Goal: Task Accomplishment & Management: Manage account settings

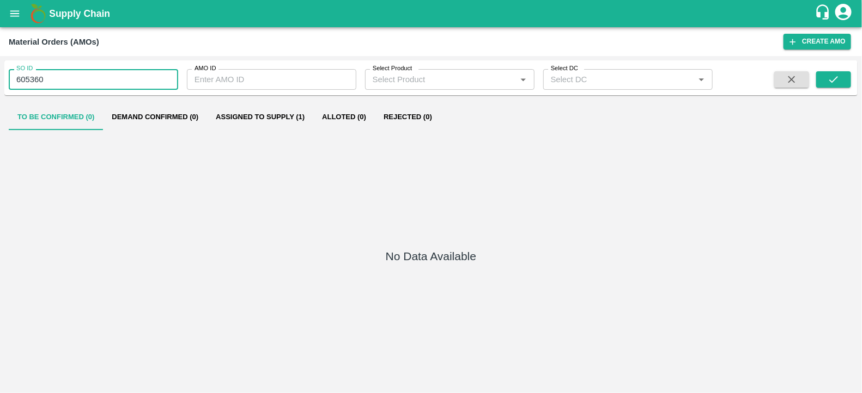
click at [114, 78] on input "605360" at bounding box center [93, 79] width 169 height 21
type input "605360"
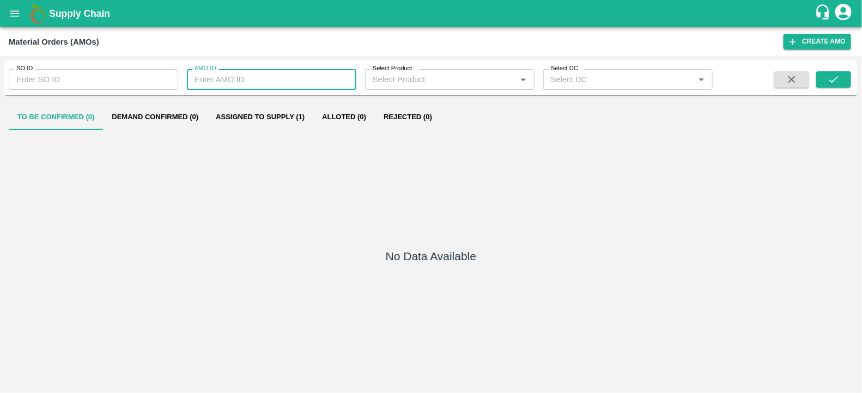
click at [245, 76] on input "AMO ID" at bounding box center [271, 79] width 169 height 21
type input "329403"
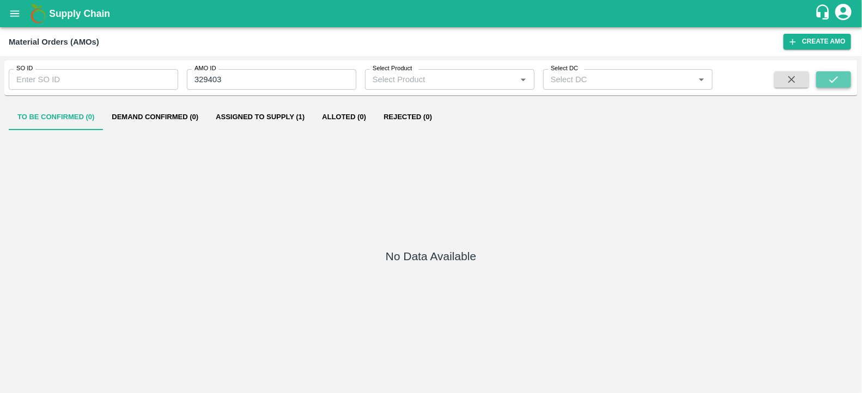
click at [835, 86] on icon "submit" at bounding box center [834, 80] width 12 height 12
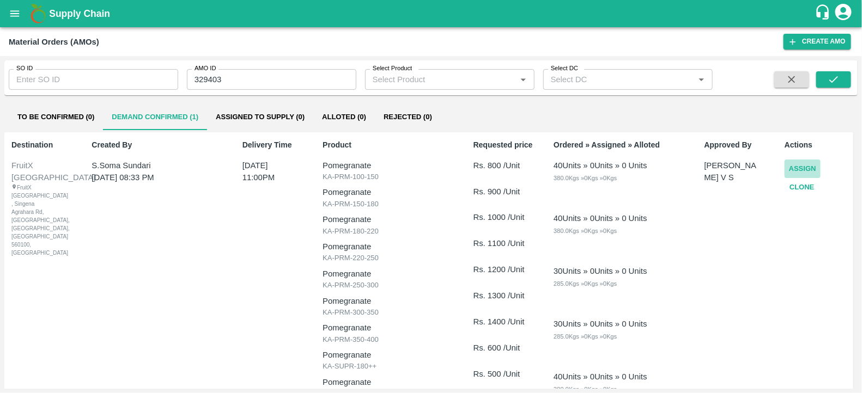
click at [810, 169] on button "Assign" at bounding box center [802, 169] width 36 height 19
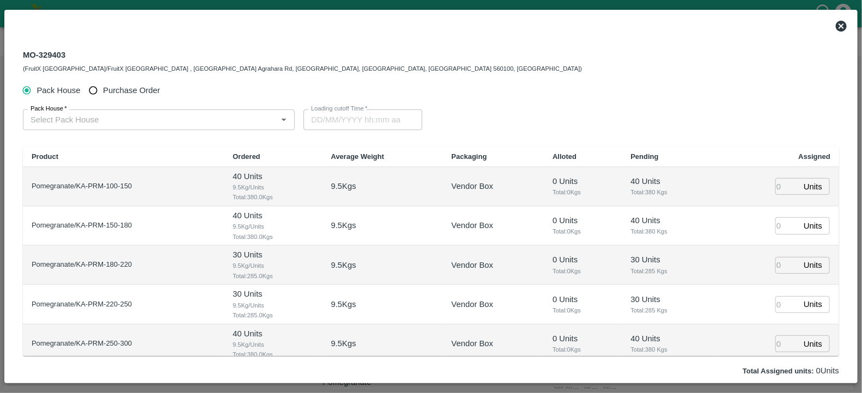
type input "28/09/2025 11:00 PM"
click at [118, 88] on span "Purchase Order" at bounding box center [131, 90] width 57 height 12
click at [104, 88] on input "Purchase Order" at bounding box center [93, 91] width 20 height 20
radio input "true"
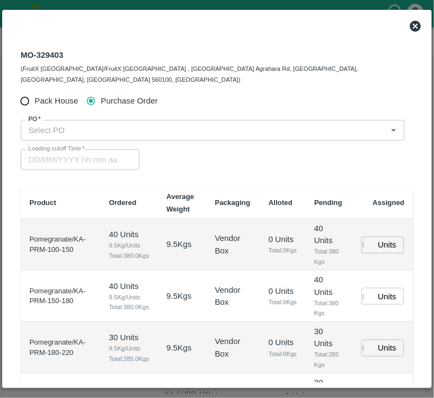
click at [78, 123] on input "PO   *" at bounding box center [204, 130] width 360 height 14
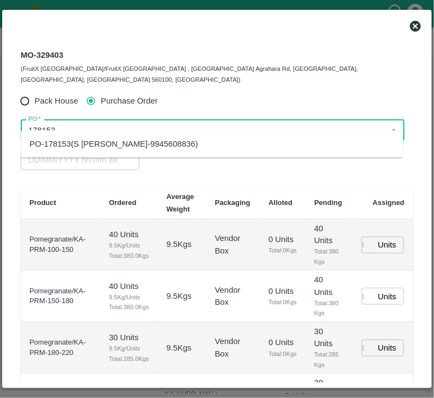
click at [98, 148] on div "PO-178153(S Narasimhamurthy-9945608836)" at bounding box center [113, 144] width 168 height 12
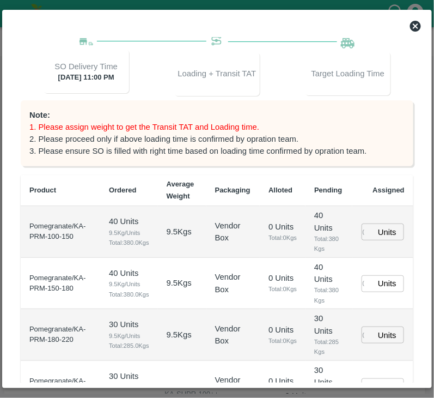
scroll to position [162, 0]
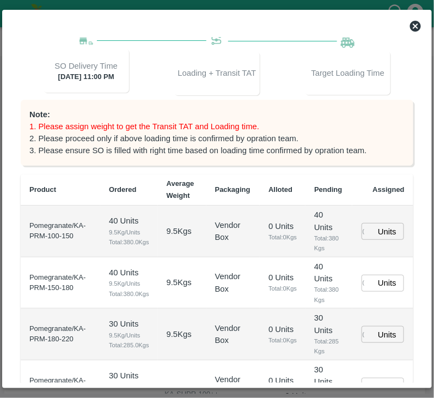
type input "PO-178153(S Narasimhamurthy-9945608836)"
click at [362, 228] on input "number" at bounding box center [368, 231] width 13 height 17
click at [362, 224] on input "number" at bounding box center [368, 231] width 13 height 17
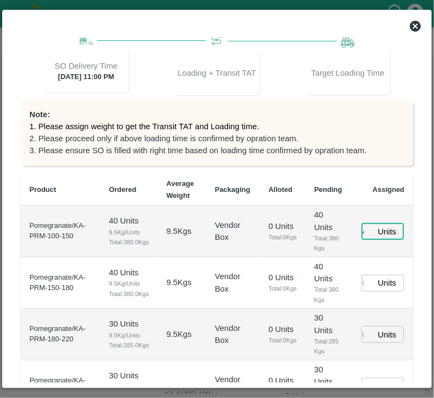
scroll to position [0, 5]
type input "44"
type input "28/09/2025 06:34 PM"
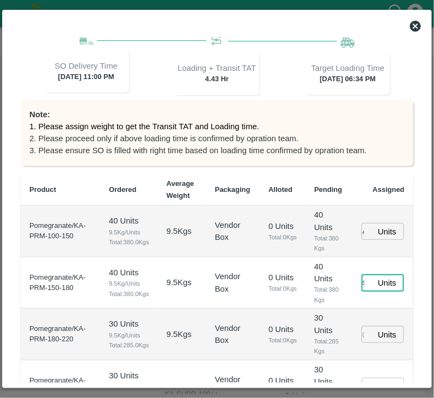
scroll to position [0, 5]
type input "49"
type input "61"
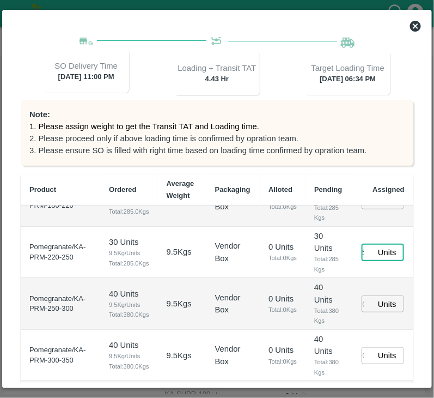
type input "35"
type input "16"
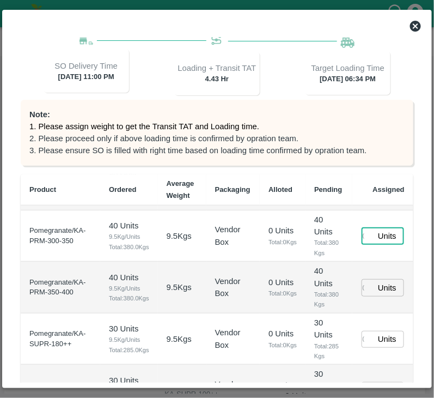
type input "7"
type input "28/09/2025 04:34 PM"
type input "7"
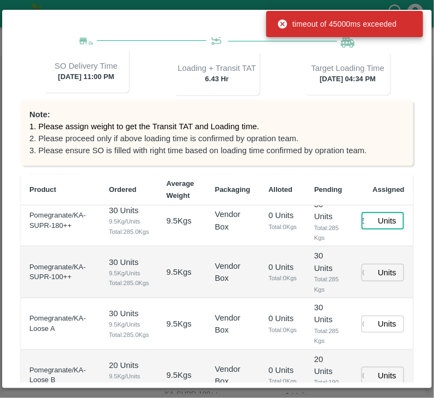
type input "6"
click at [260, 247] on td "0 Units Total: 0 Kgs" at bounding box center [283, 221] width 46 height 52
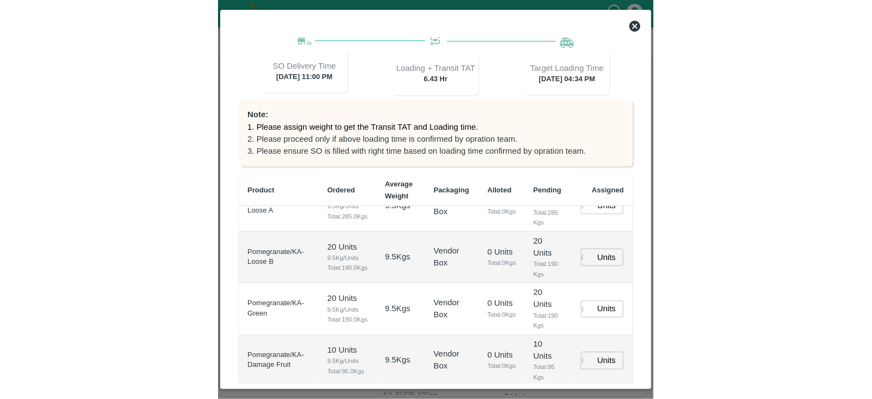
scroll to position [223, 0]
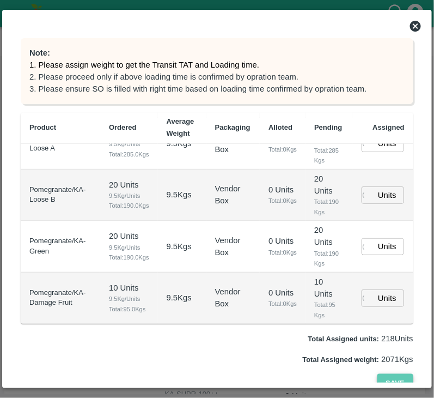
click at [393, 374] on button "Save" at bounding box center [396, 383] width 36 height 19
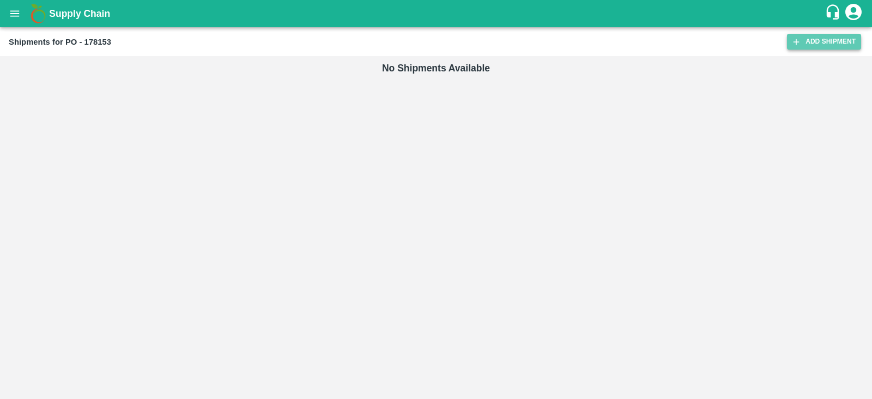
click at [828, 36] on link "Add Shipment" at bounding box center [824, 42] width 74 height 16
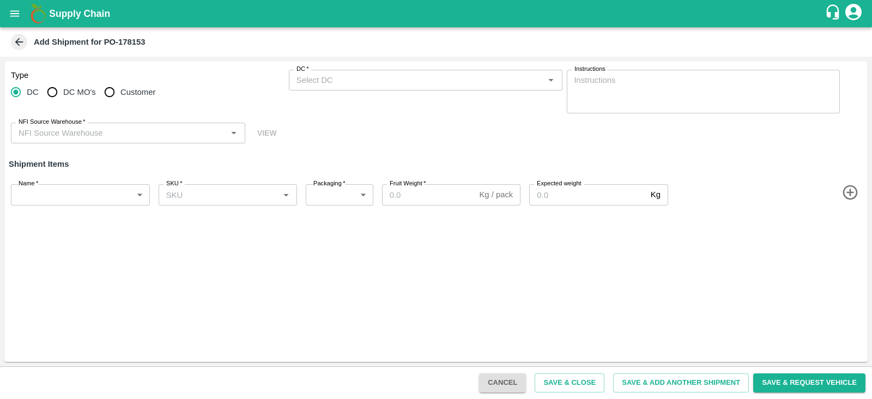
click at [135, 91] on span "Customer" at bounding box center [137, 92] width 35 height 12
click at [120, 91] on input "Customer" at bounding box center [110, 92] width 22 height 22
radio input "true"
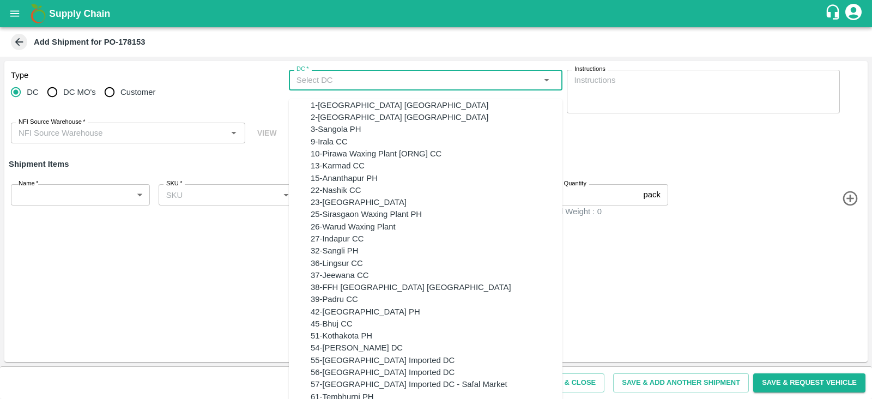
click at [339, 80] on input "DC   *" at bounding box center [416, 80] width 249 height 14
click at [133, 94] on span "Customer" at bounding box center [137, 92] width 35 height 12
click at [120, 94] on input "Customer" at bounding box center [110, 92] width 22 height 22
radio input "true"
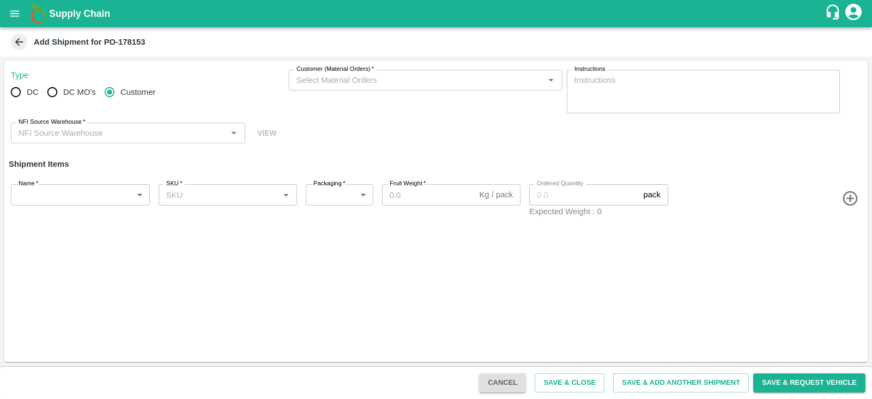
click at [70, 96] on span "DC MO's" at bounding box center [79, 92] width 33 height 12
click at [63, 96] on input "DC MO's" at bounding box center [52, 92] width 22 height 22
radio input "true"
click at [349, 80] on input "DC (Material Orders)   *" at bounding box center [416, 80] width 249 height 14
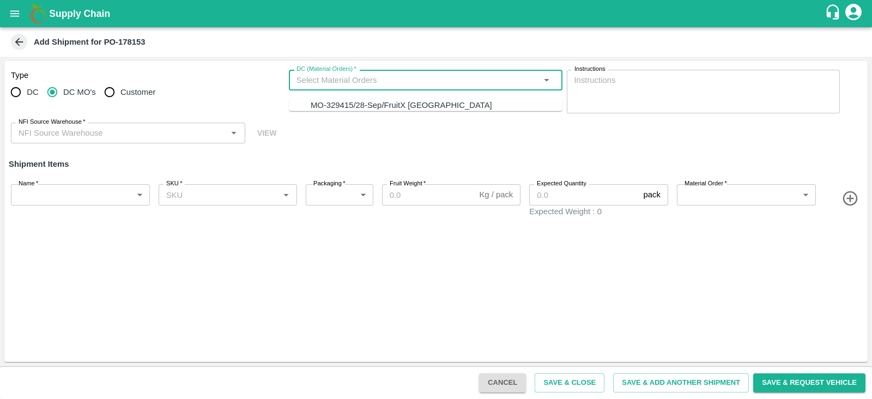
click at [351, 101] on div "MO-329415/28-Sep/FruitX Bangalore" at bounding box center [401, 105] width 181 height 12
type input "MO-329415/28-Sep/FruitX Bangalore"
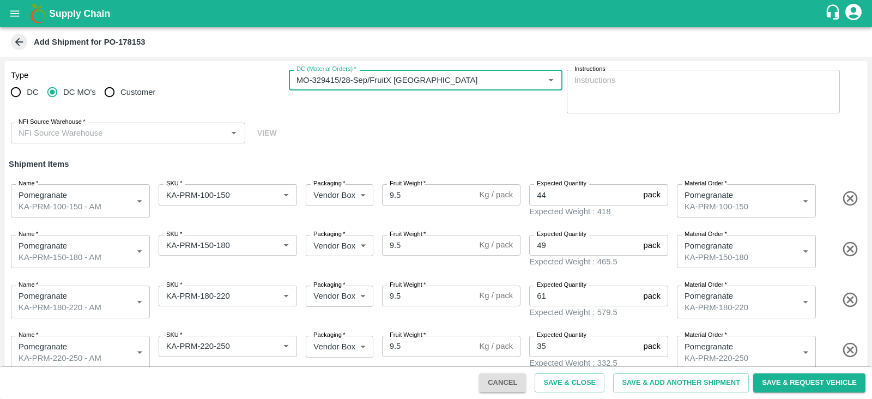
click at [159, 132] on input "NFI Source Warehouse   *" at bounding box center [119, 133] width 210 height 14
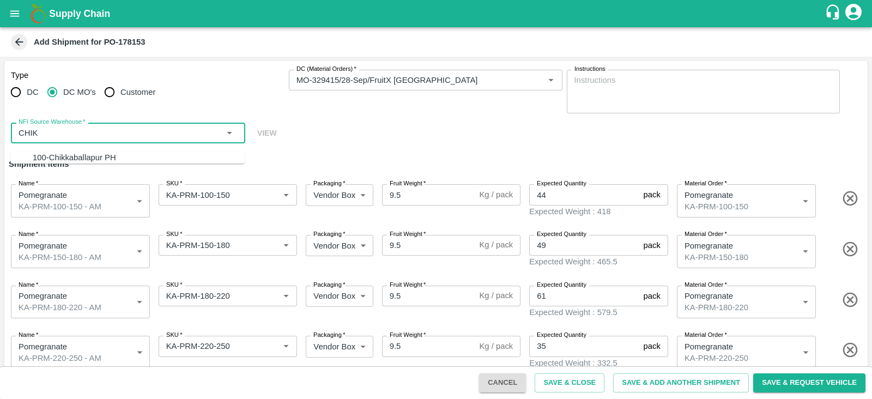
click at [124, 160] on div "100-Chikkaballapur PH" at bounding box center [139, 157] width 212 height 12
type input "100-Chikkaballapur PH"
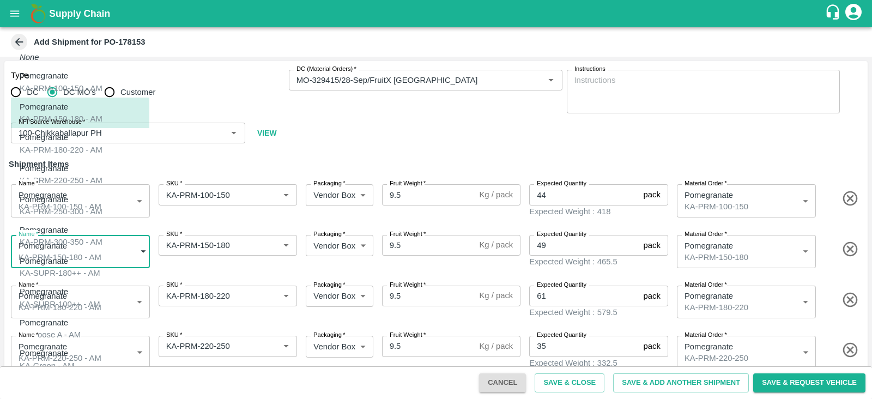
click at [100, 246] on body "Supply Chain Add Shipment for PO-178153 Type DC DC MO's Customer DC (Material O…" at bounding box center [436, 199] width 872 height 399
click at [343, 137] on div at bounding box center [436, 199] width 872 height 399
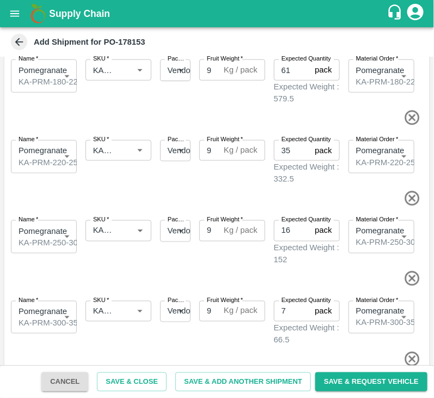
scroll to position [321, 0]
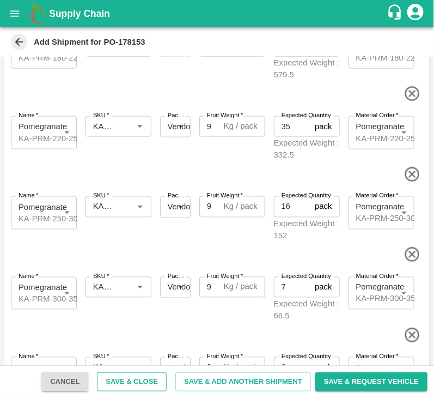
click at [138, 382] on button "Save & Close" at bounding box center [132, 381] width 70 height 19
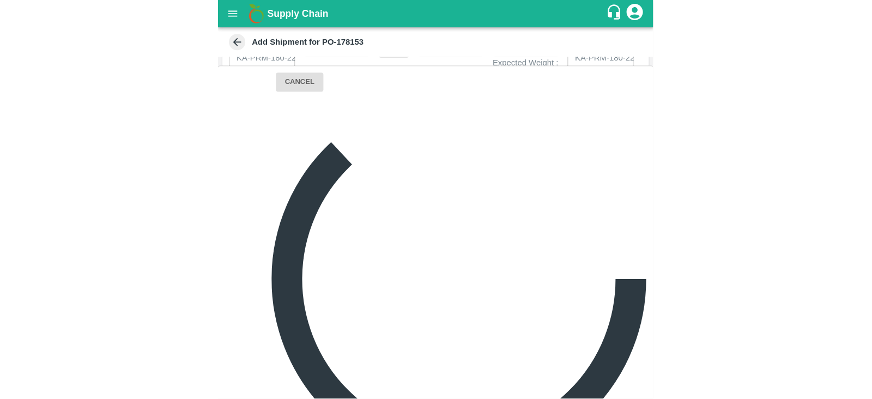
scroll to position [0, 0]
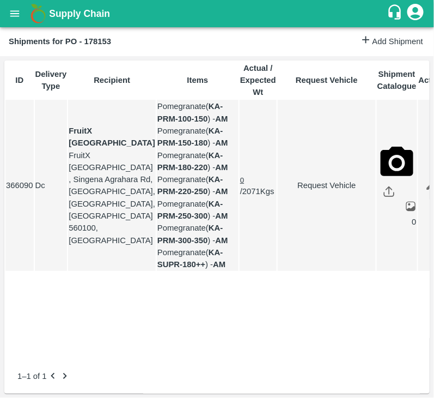
click at [343, 191] on link "Request Vehicle" at bounding box center [326, 185] width 97 height 12
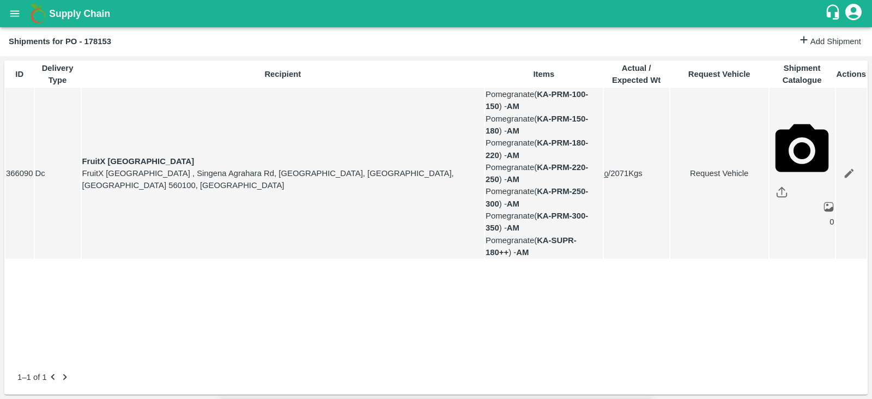
type input "28/09/2025 04:34 PM"
type input "DD/MM/YYYY hh:mm aa"
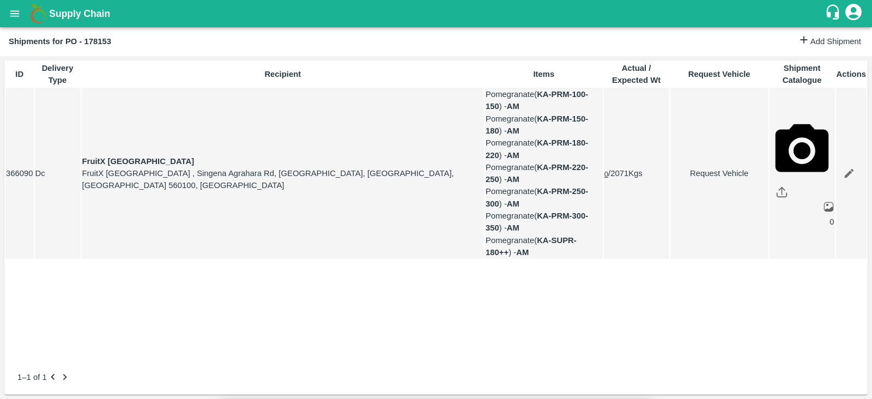
type input "23/09/2025 01:00 PM"
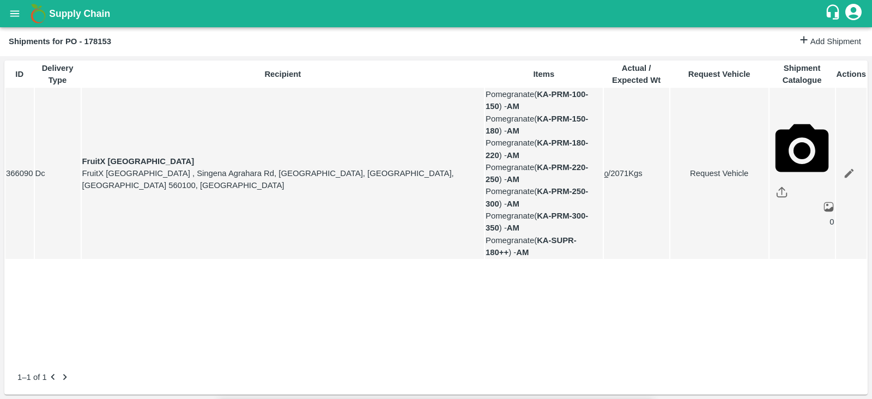
type input "24/09/2025 04:34 AM"
click at [572, 58] on body "Supply Chain Shipments for PO - 178153 Add Shipment ID Delivery Type Recipient …" at bounding box center [436, 199] width 872 height 399
click at [550, 104] on div "Normal" at bounding box center [535, 107] width 32 height 12
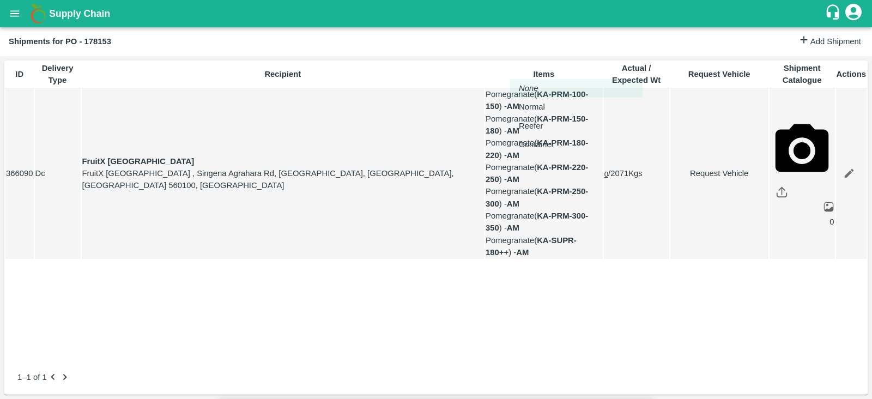
type input "1"
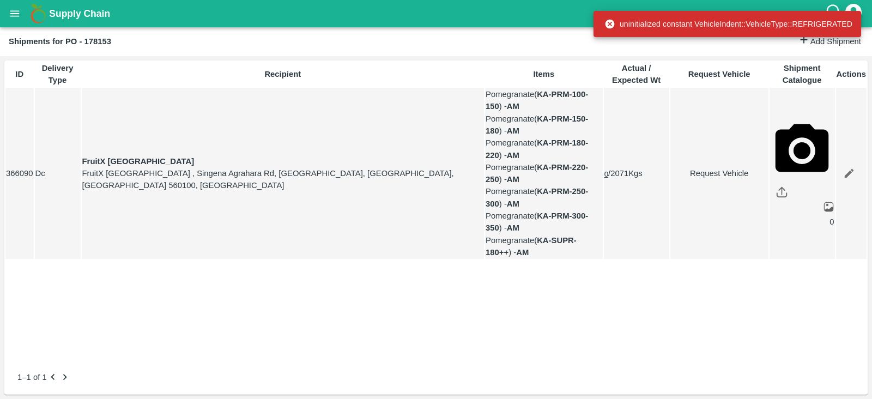
click at [685, 175] on link "Request Vehicle" at bounding box center [719, 173] width 97 height 12
type input "1"
type input "23/09/2025 01:00 PM"
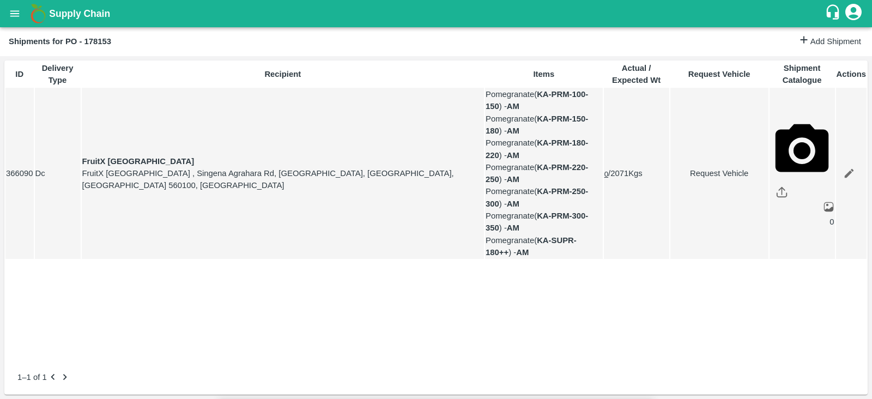
type input "24/09/2025 04:34 AM"
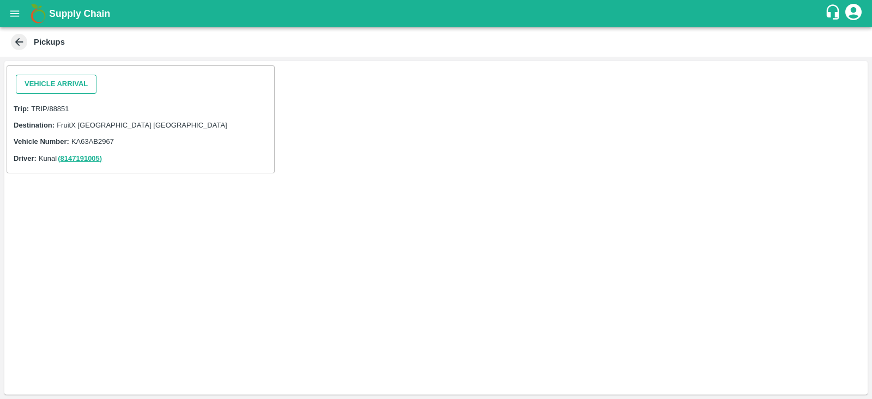
click at [84, 86] on button "Vehicle Arrival" at bounding box center [56, 84] width 81 height 19
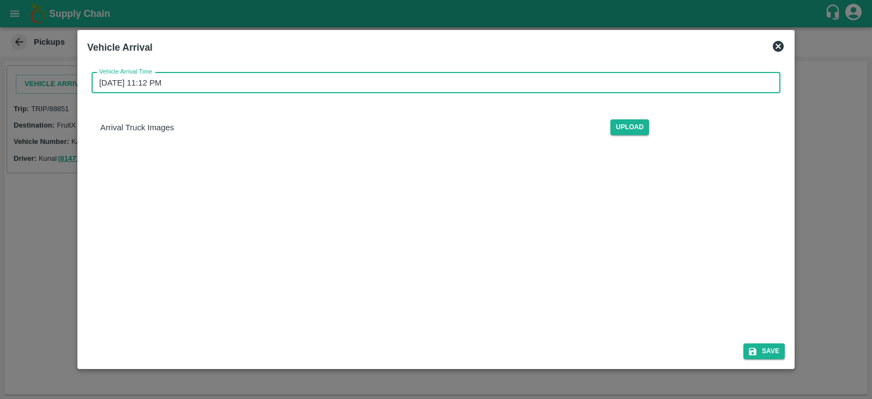
click at [148, 83] on input "23/09/2025 11:12 PM" at bounding box center [432, 82] width 681 height 21
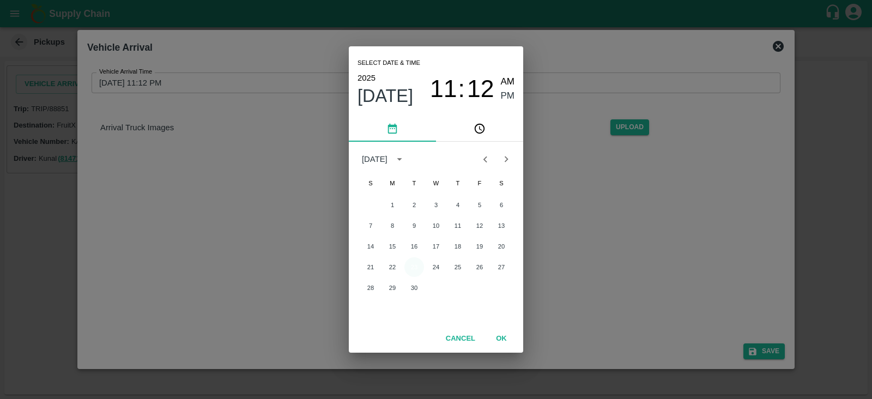
click at [413, 268] on button "23" at bounding box center [414, 267] width 20 height 20
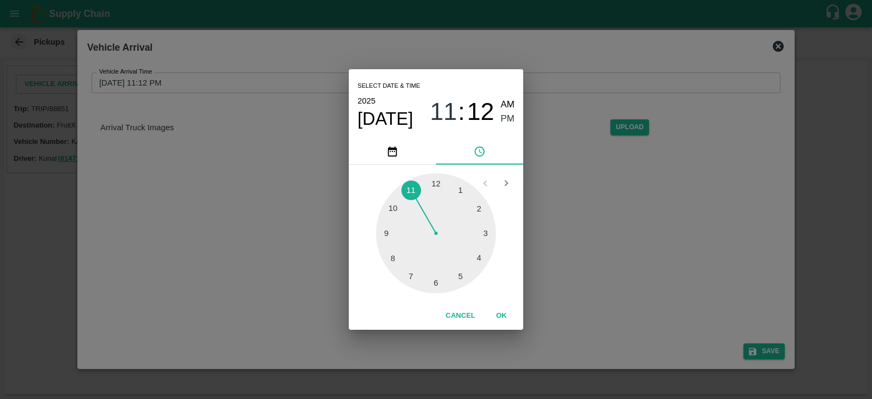
click at [457, 194] on div at bounding box center [436, 233] width 120 height 120
type input "23/09/2025 01:12 PM"
click at [502, 314] on button "OK" at bounding box center [501, 315] width 35 height 19
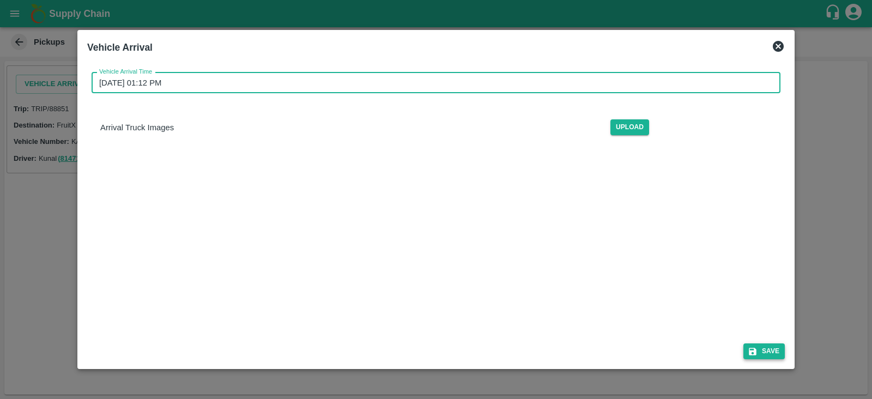
click at [770, 349] on button "Save" at bounding box center [763, 351] width 41 height 16
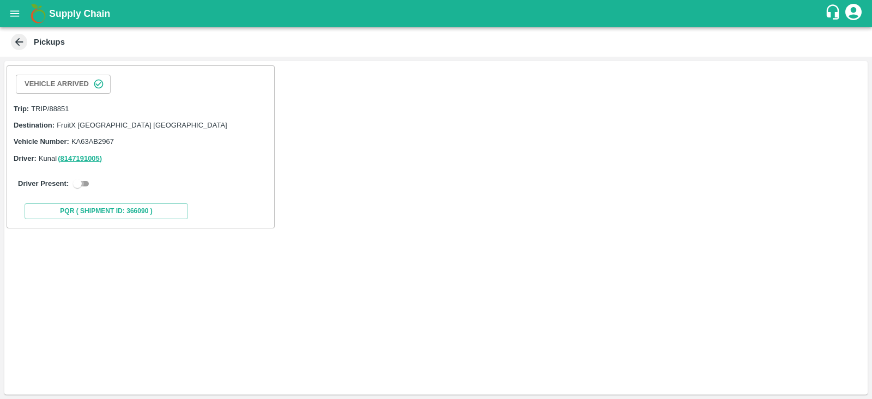
click at [81, 182] on input "checkbox" at bounding box center [77, 183] width 39 height 13
checkbox input "true"
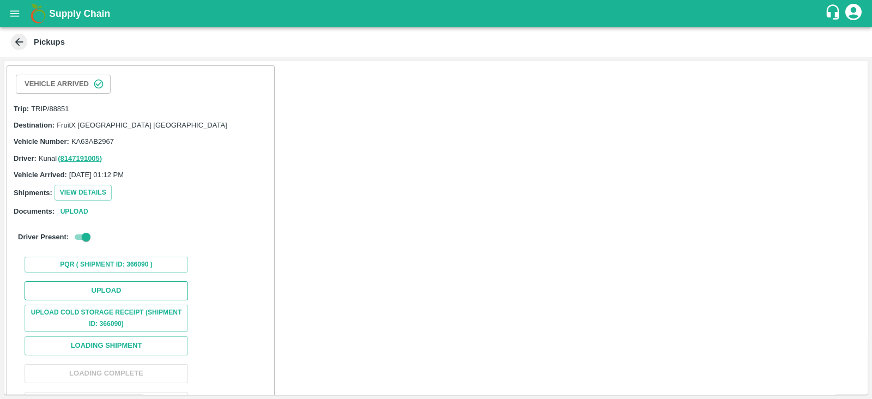
click at [133, 290] on button "Upload" at bounding box center [106, 290] width 163 height 19
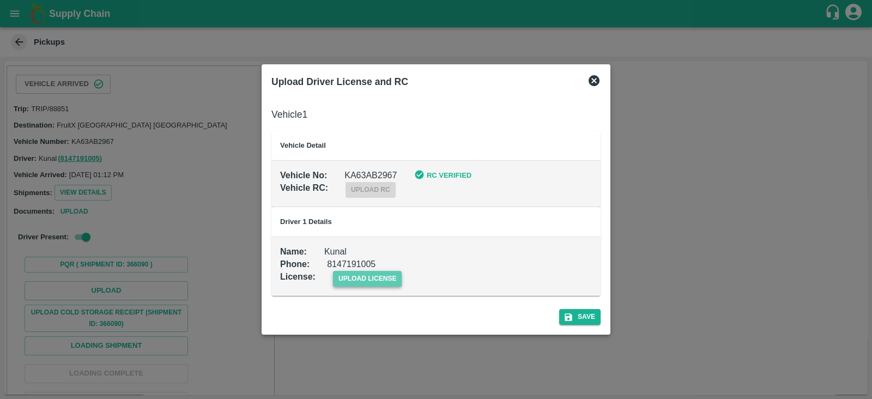
click at [370, 282] on span "upload license" at bounding box center [367, 279] width 69 height 16
click at [0, 0] on input "upload license" at bounding box center [0, 0] width 0 height 0
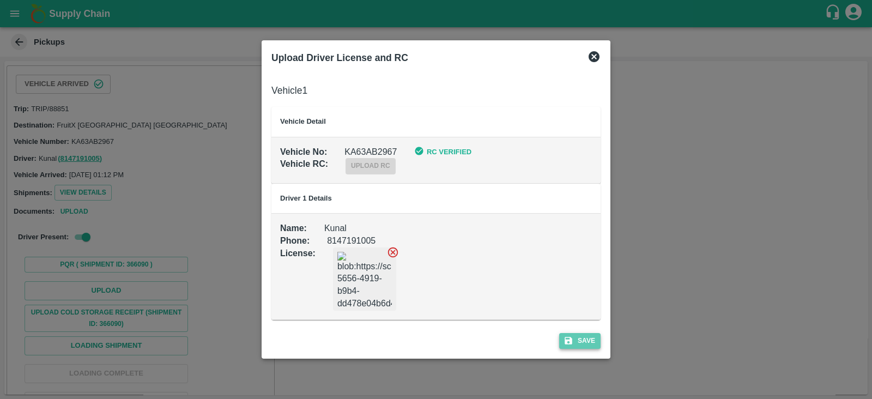
click at [581, 344] on button "Save" at bounding box center [579, 341] width 41 height 16
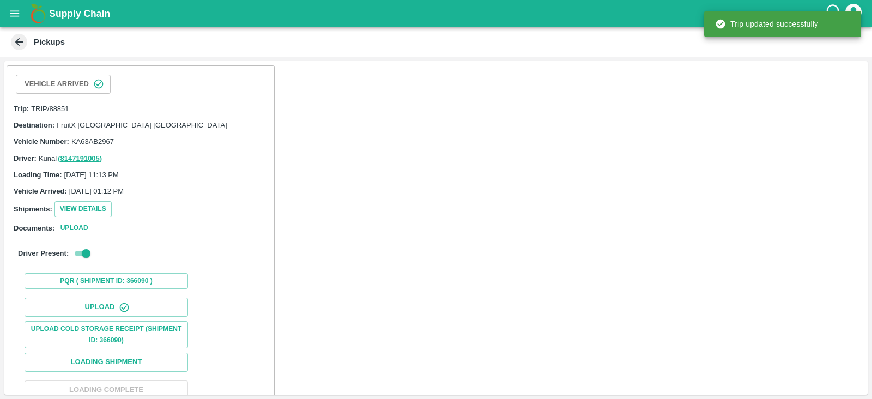
scroll to position [71, 0]
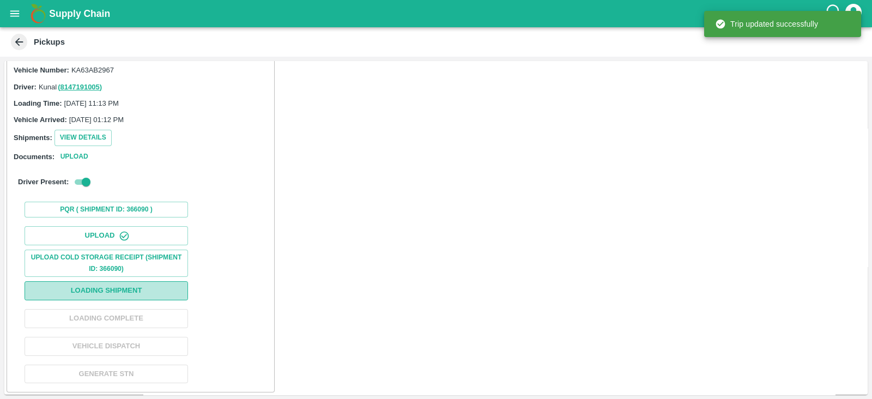
click at [162, 288] on button "Loading Shipment" at bounding box center [106, 290] width 163 height 19
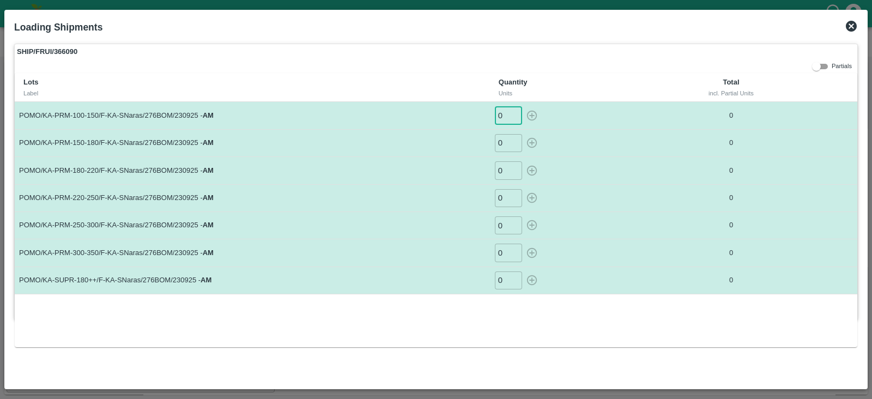
click at [503, 114] on input "0" at bounding box center [508, 115] width 27 height 18
type input "44"
type input "49"
type input "61"
type input "35"
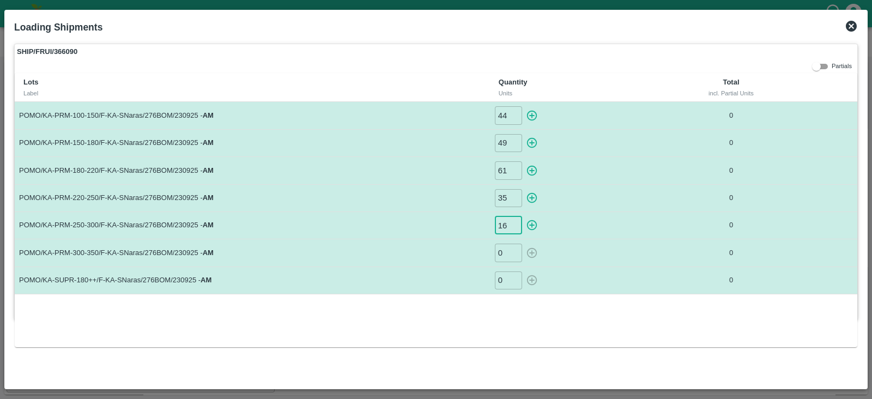
type input "16"
type input "7"
type input "6"
click at [533, 117] on icon "button" at bounding box center [532, 115] width 12 height 12
type input "0"
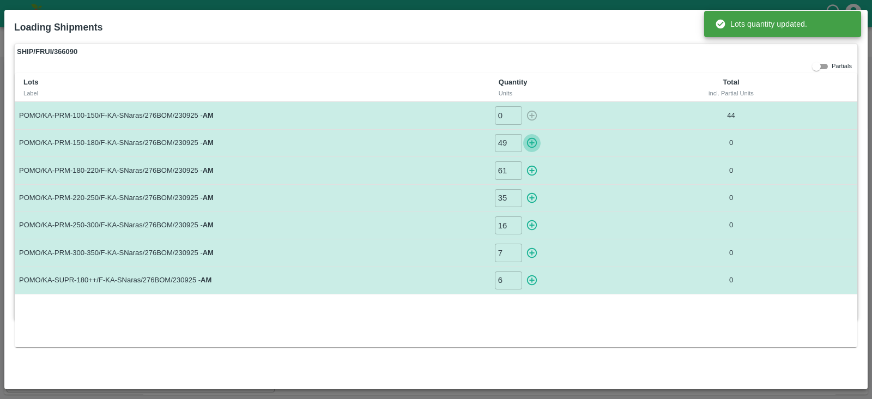
click at [534, 139] on icon "button" at bounding box center [532, 143] width 12 height 12
type input "0"
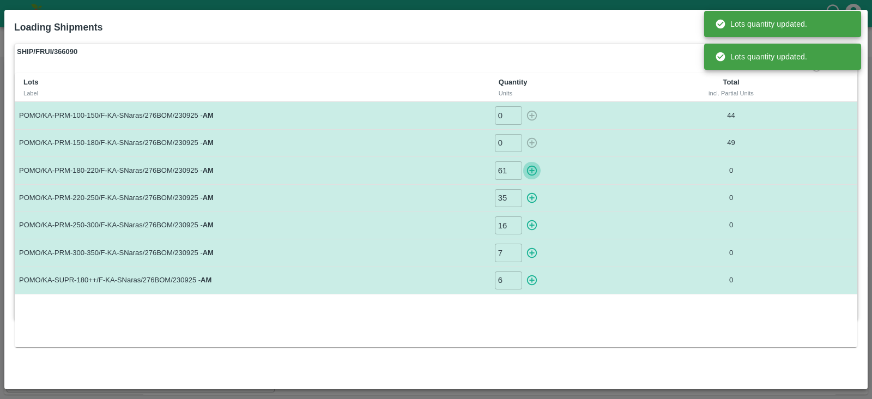
click at [534, 173] on icon "button" at bounding box center [532, 171] width 12 height 12
type input "0"
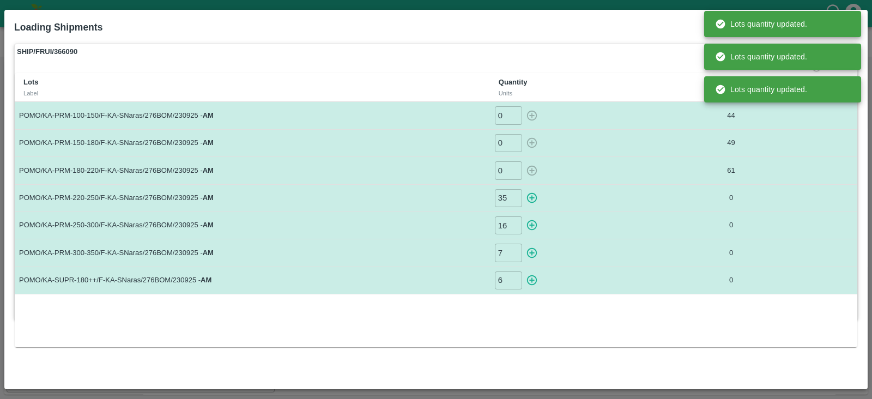
click at [533, 197] on icon "button" at bounding box center [532, 198] width 10 height 10
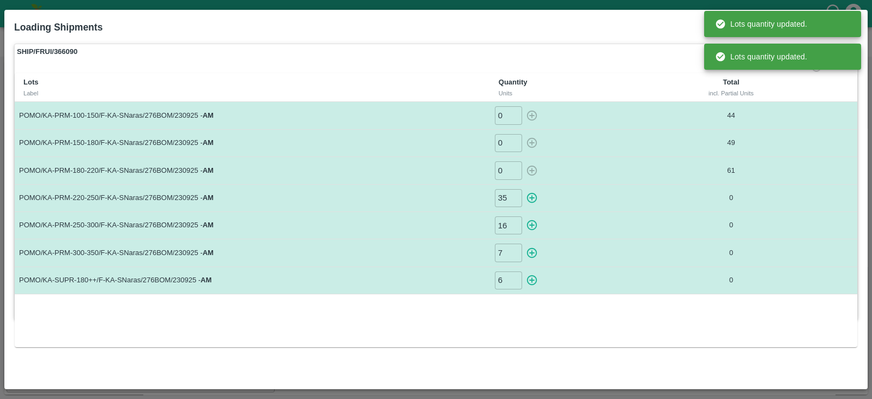
type input "0"
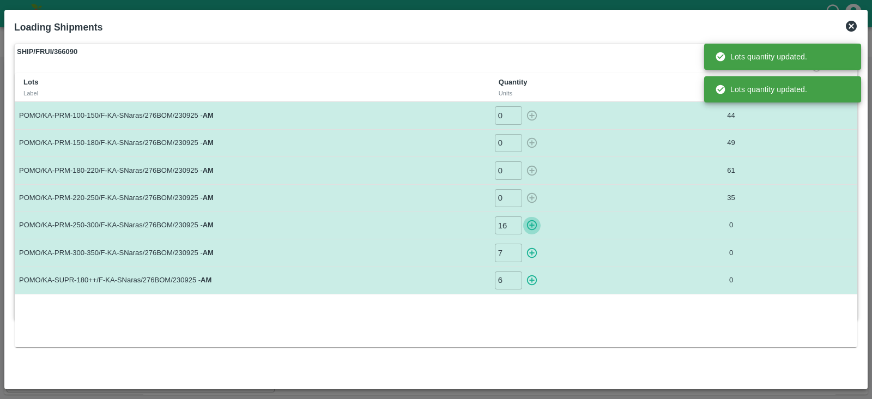
click at [528, 226] on icon "button" at bounding box center [532, 225] width 12 height 12
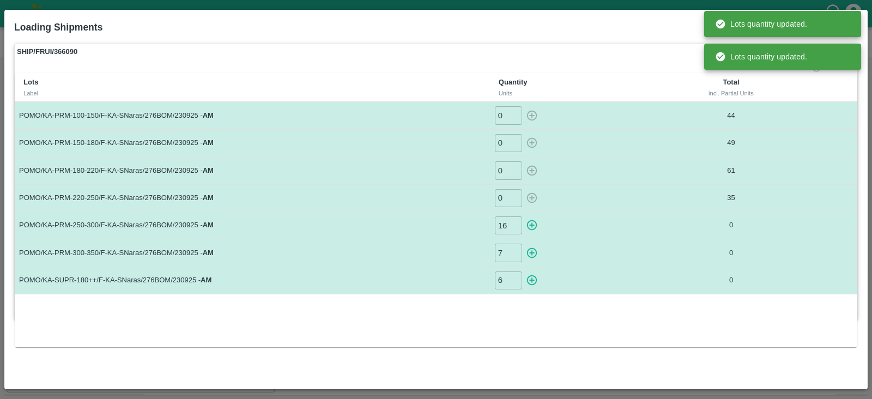
type input "0"
click at [531, 257] on icon "button" at bounding box center [532, 253] width 12 height 12
type input "0"
click at [532, 283] on icon "button" at bounding box center [532, 280] width 10 height 10
type input "0"
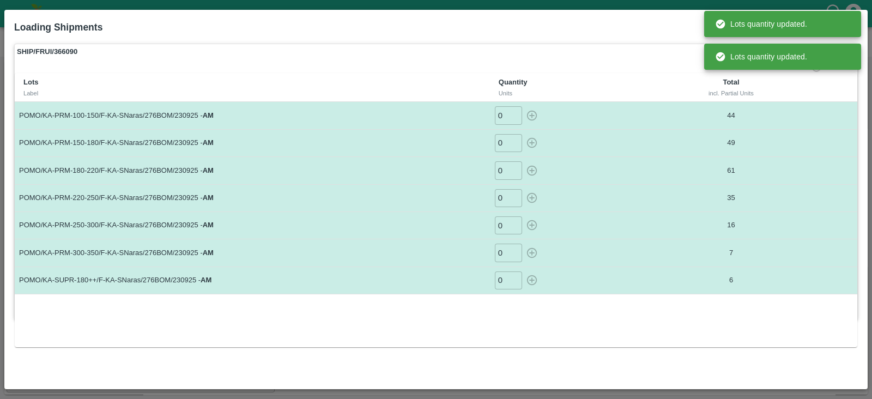
click at [599, 299] on div "Lots Label Quantity Units Total incl. Partial Units POMO/KA-PRM-100-150/F-KA-SN…" at bounding box center [436, 210] width 842 height 275
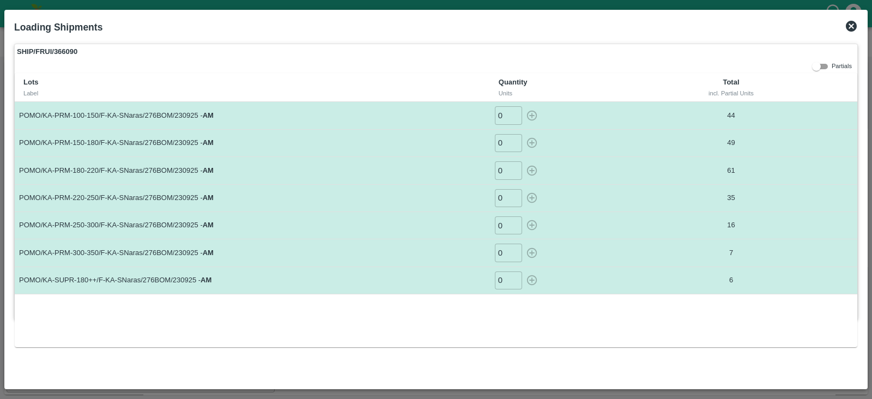
click at [851, 27] on icon at bounding box center [850, 26] width 13 height 13
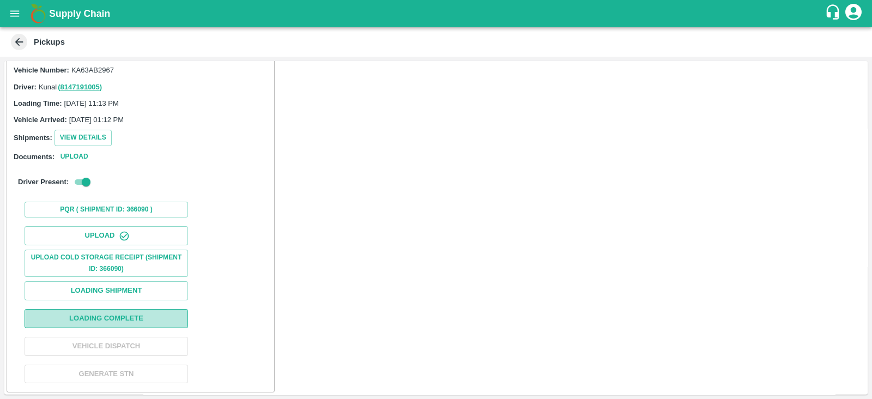
click at [137, 313] on button "Loading Complete" at bounding box center [106, 318] width 163 height 19
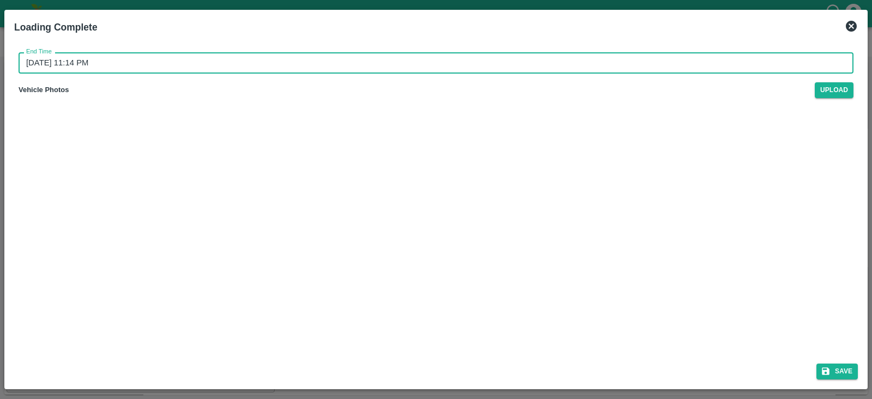
click at [87, 65] on input "23/09/2025 11:14 PM" at bounding box center [432, 62] width 827 height 21
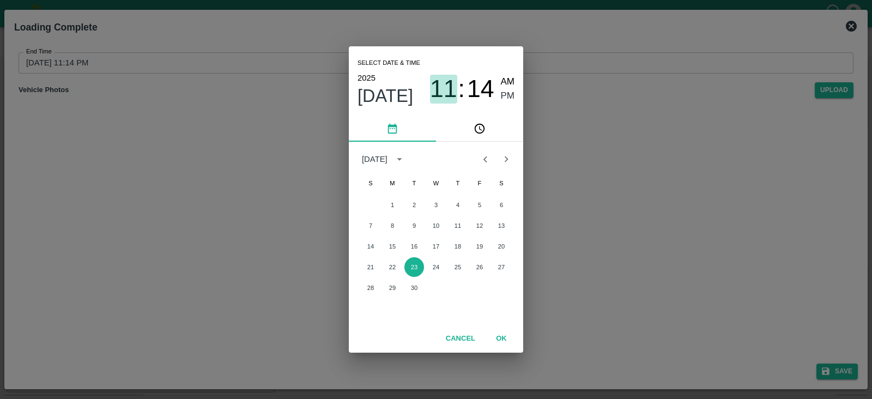
click at [454, 97] on span "11" at bounding box center [443, 89] width 27 height 28
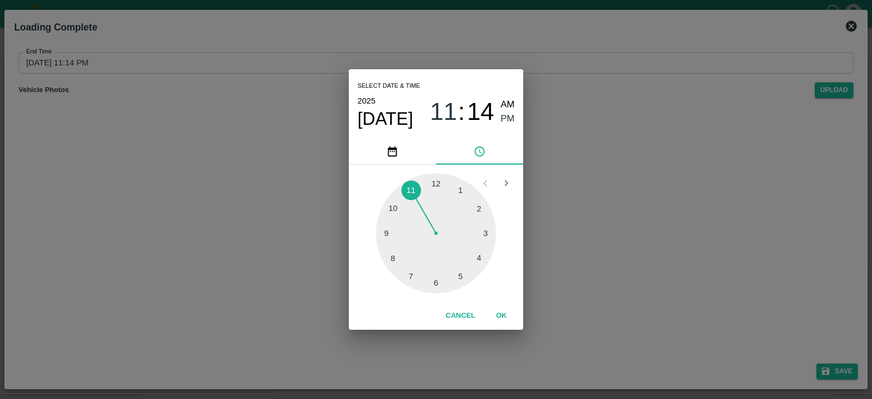
click at [414, 273] on div at bounding box center [436, 233] width 120 height 120
click at [510, 117] on span "PM" at bounding box center [508, 119] width 14 height 15
click at [502, 314] on button "OK" at bounding box center [501, 315] width 35 height 19
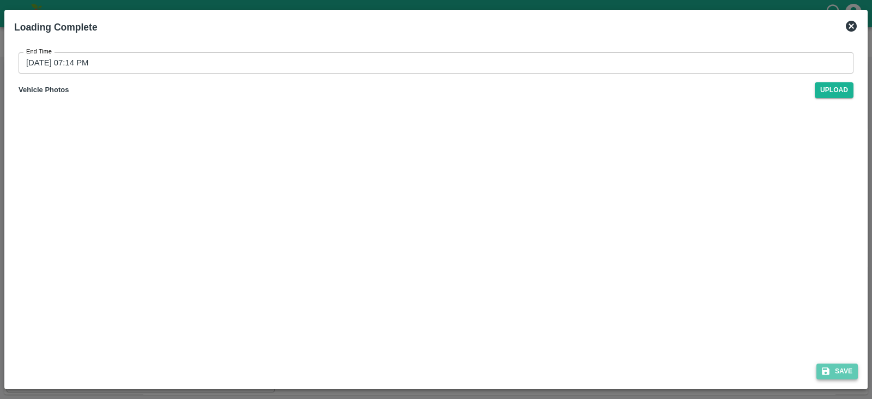
click at [829, 373] on icon "submit" at bounding box center [826, 371] width 8 height 8
type input "23/09/2025 11:14 PM"
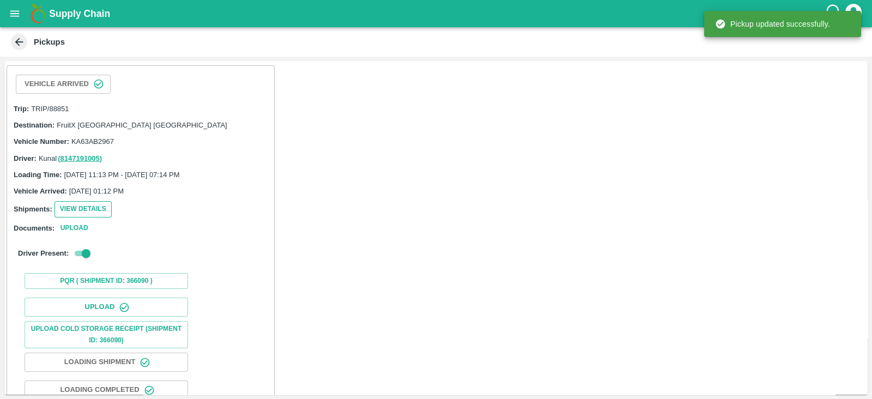
click at [102, 212] on button "View Details" at bounding box center [82, 209] width 57 height 16
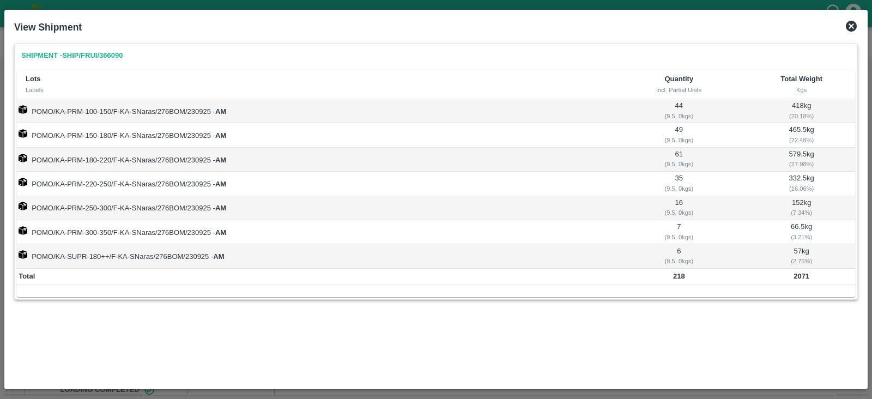
click at [853, 28] on icon at bounding box center [850, 26] width 13 height 13
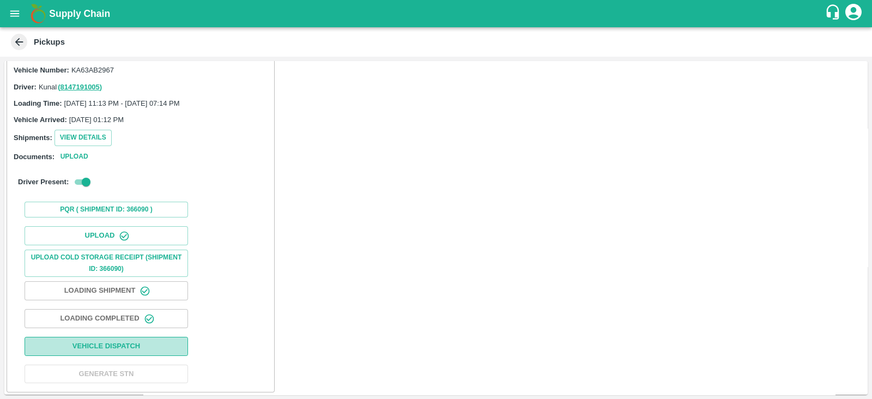
click at [173, 337] on button "Vehicle Dispatch" at bounding box center [106, 346] width 163 height 19
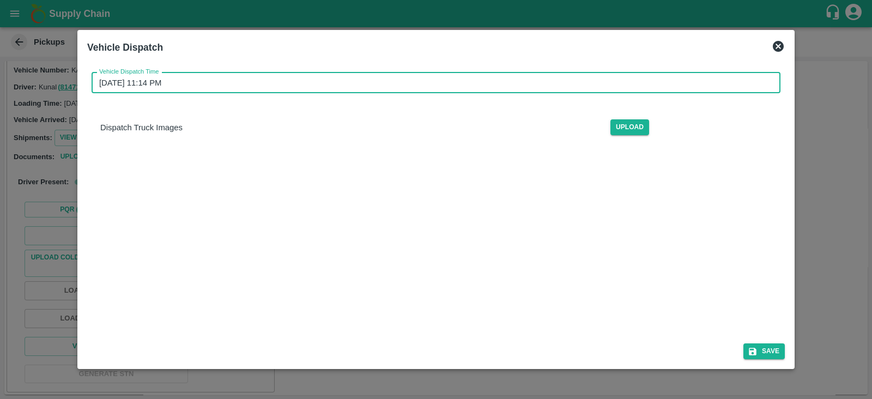
click at [157, 80] on input "23/09/2025 11:14 PM" at bounding box center [432, 82] width 681 height 21
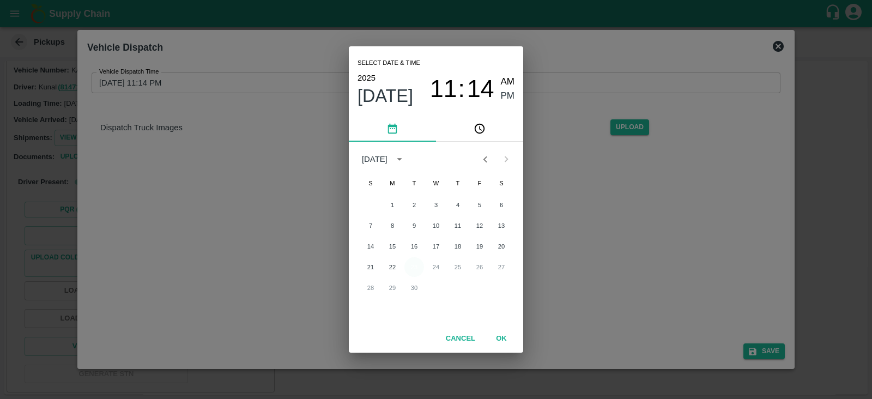
click at [417, 271] on button "23" at bounding box center [414, 267] width 20 height 20
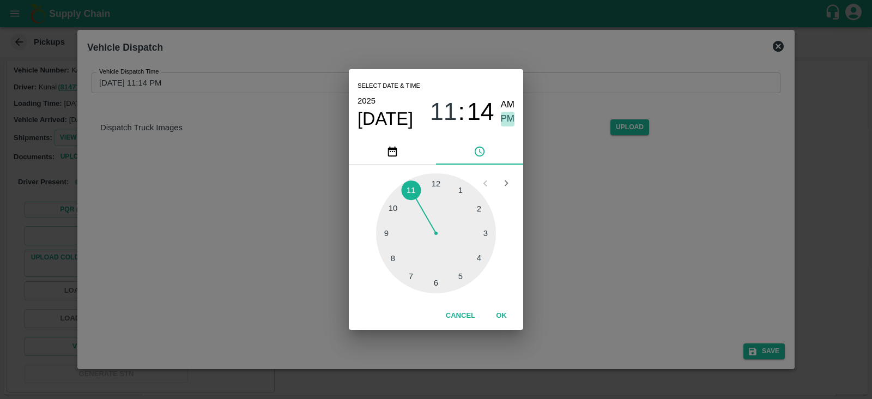
click at [503, 120] on span "PM" at bounding box center [508, 119] width 14 height 15
click at [511, 312] on button "OK" at bounding box center [501, 315] width 35 height 19
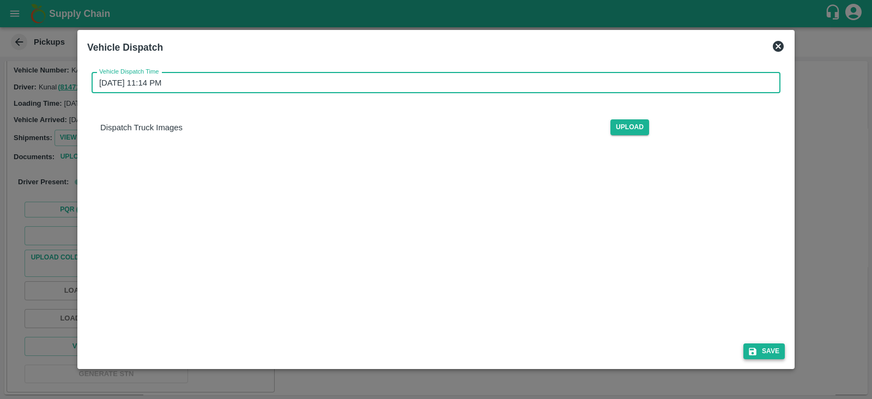
click at [754, 352] on icon "submit" at bounding box center [752, 351] width 10 height 10
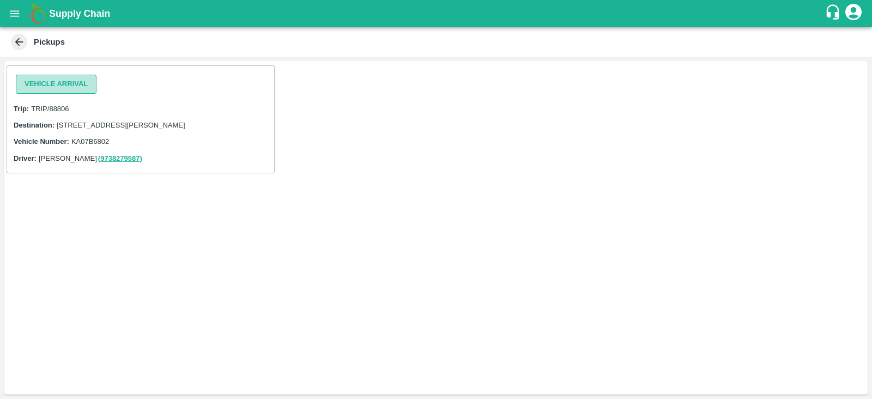
click at [72, 75] on button "Vehicle Arrival" at bounding box center [56, 84] width 81 height 19
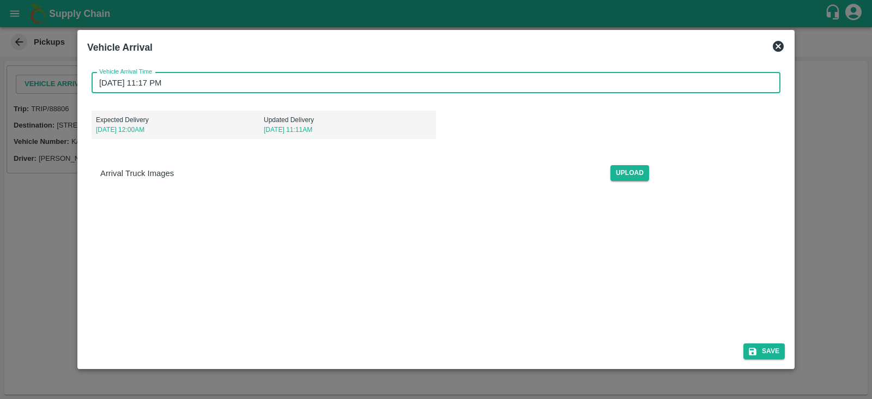
click at [142, 83] on input "[DATE] 11:17 PM" at bounding box center [432, 82] width 681 height 21
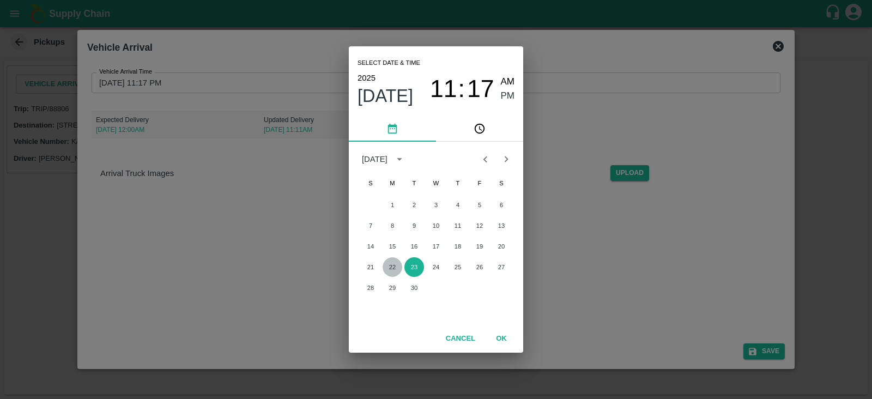
click at [397, 270] on button "22" at bounding box center [392, 267] width 20 height 20
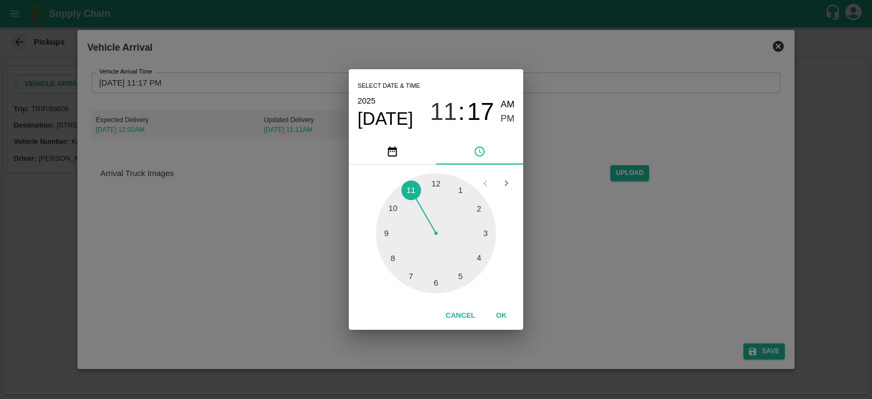
click at [464, 188] on div at bounding box center [436, 233] width 120 height 120
type input "[DATE] 01:17 PM"
click at [513, 119] on span "PM" at bounding box center [508, 119] width 14 height 15
click at [506, 314] on button "OK" at bounding box center [501, 315] width 35 height 19
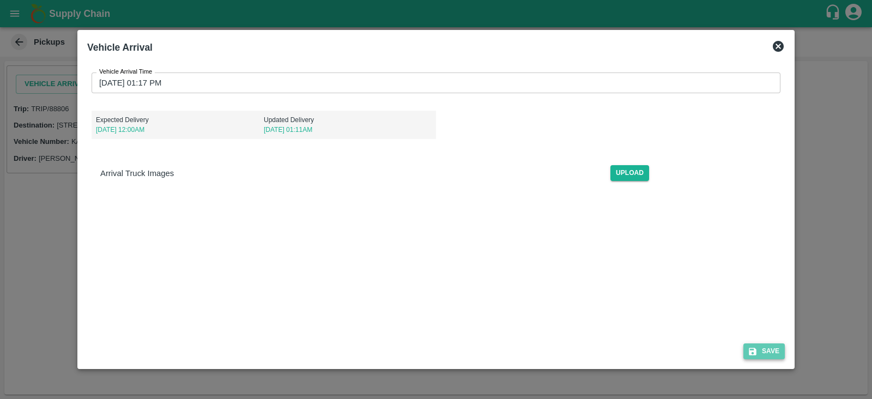
click at [753, 349] on icon "submit" at bounding box center [752, 351] width 10 height 10
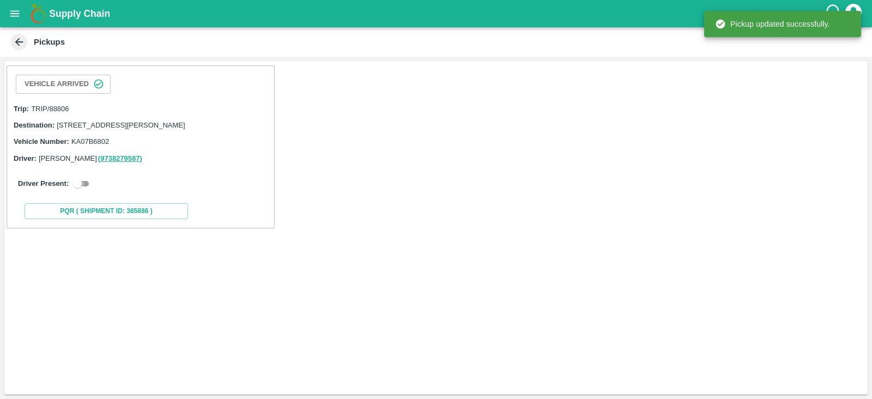
click at [88, 190] on input "checkbox" at bounding box center [77, 183] width 39 height 13
checkbox input "true"
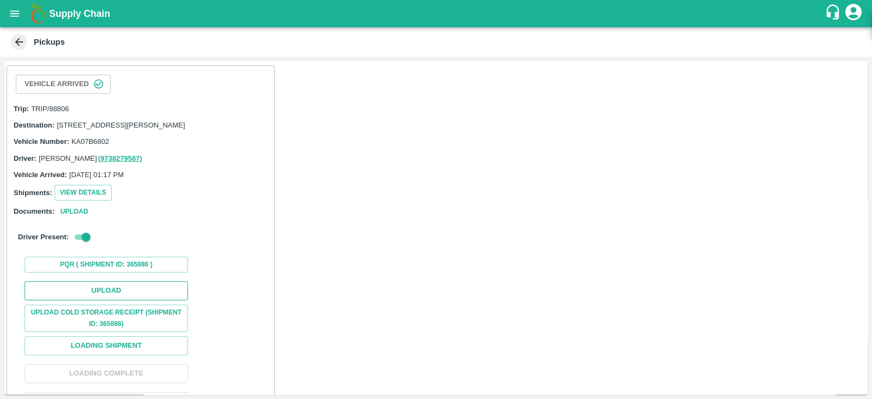
click at [163, 300] on button "Upload" at bounding box center [106, 290] width 163 height 19
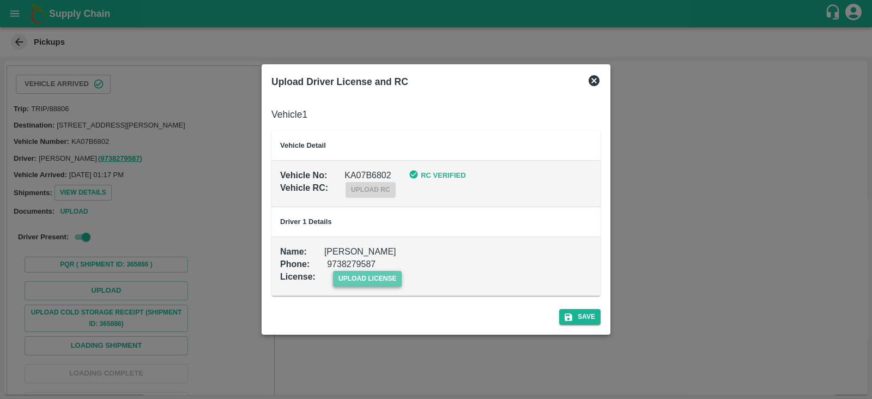
click at [357, 278] on span "upload license" at bounding box center [367, 279] width 69 height 16
click at [0, 0] on input "upload license" at bounding box center [0, 0] width 0 height 0
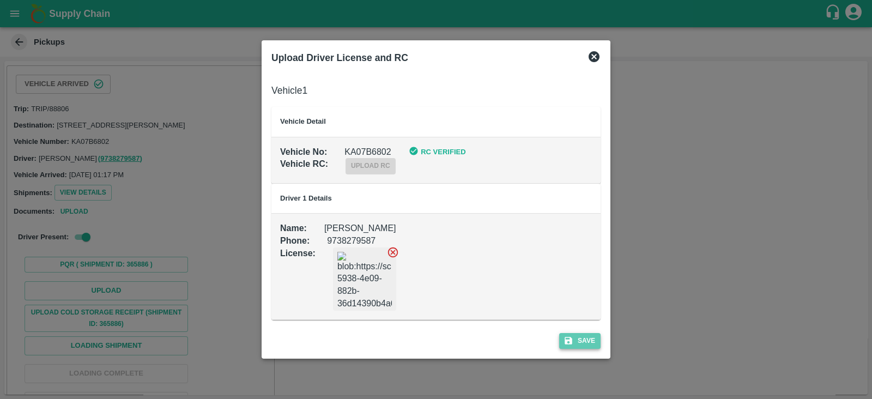
click at [591, 337] on button "Save" at bounding box center [579, 341] width 41 height 16
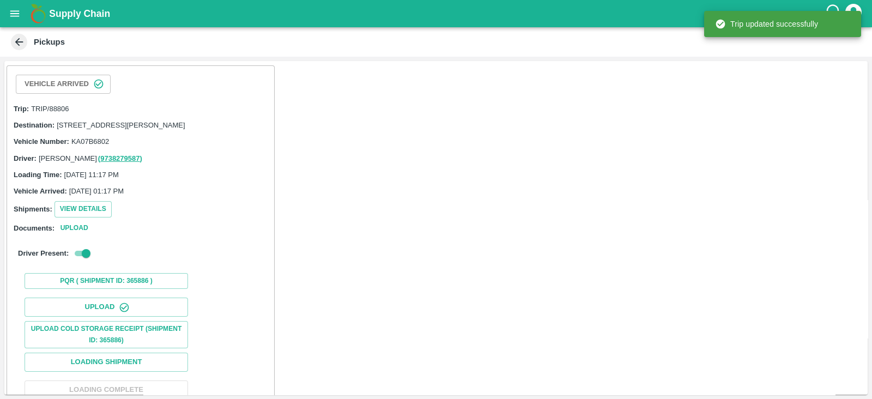
scroll to position [111, 0]
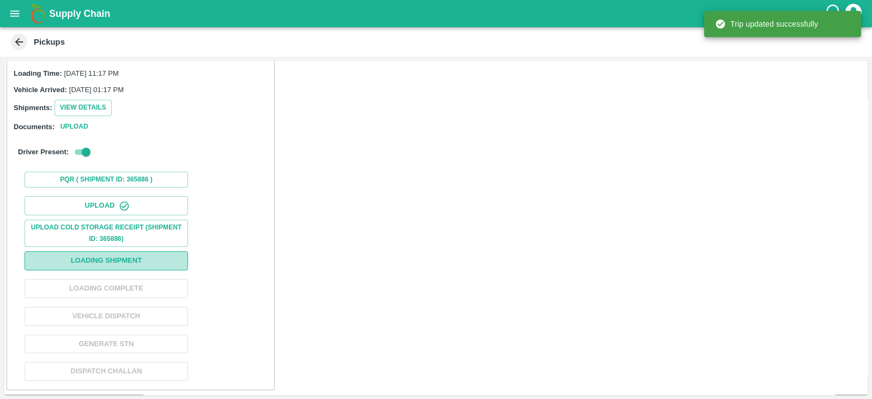
click at [160, 254] on button "Loading Shipment" at bounding box center [106, 260] width 163 height 19
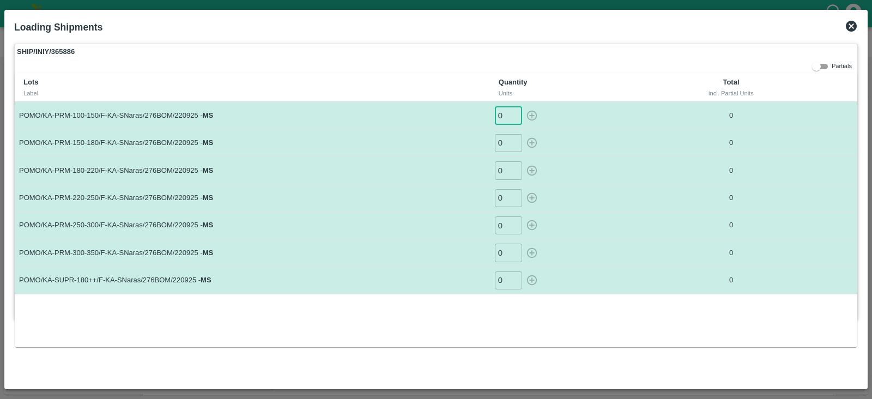
click at [504, 113] on input "0" at bounding box center [508, 115] width 27 height 18
type input "32"
type input "25"
type input "59"
type input "65"
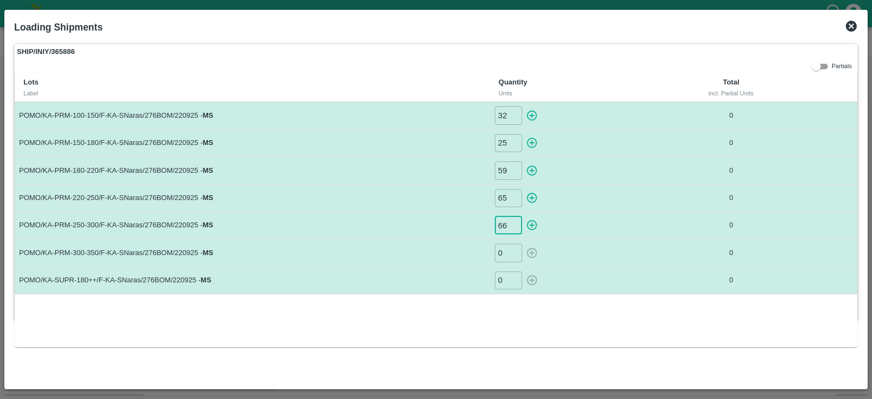
type input "66"
type input "41"
type input "62"
click at [529, 113] on icon "button" at bounding box center [532, 115] width 12 height 12
type input "0"
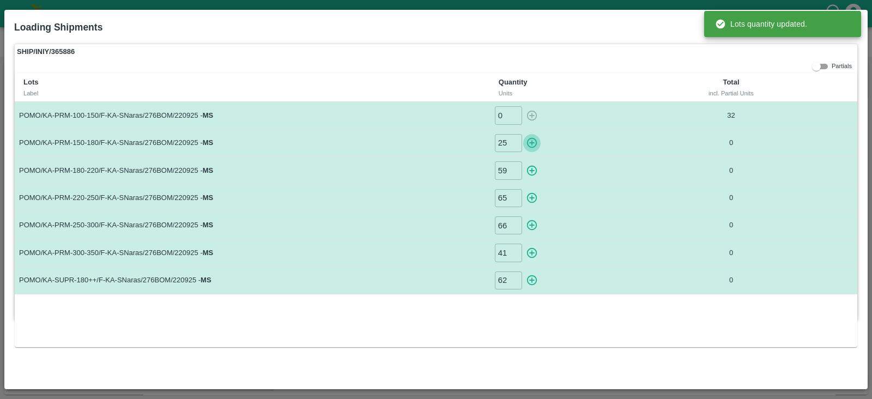
click at [530, 143] on icon "button" at bounding box center [532, 143] width 10 height 10
type input "0"
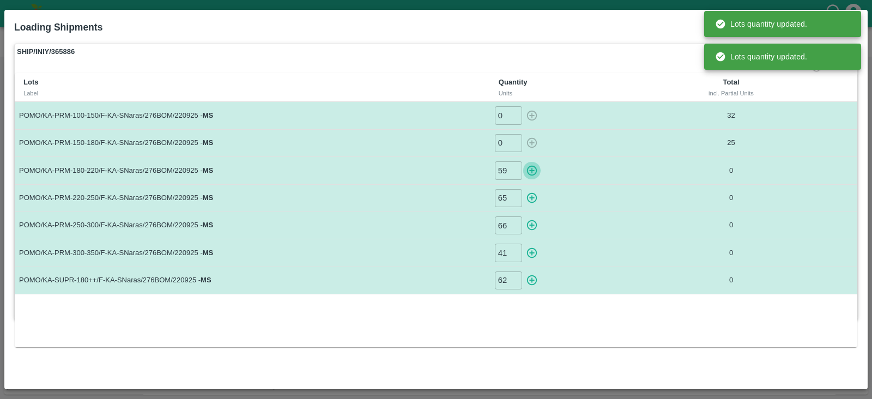
click at [531, 169] on icon "button" at bounding box center [532, 171] width 10 height 10
type input "0"
click at [531, 196] on icon "button" at bounding box center [532, 198] width 10 height 10
type input "0"
click at [531, 224] on icon "button" at bounding box center [532, 225] width 10 height 10
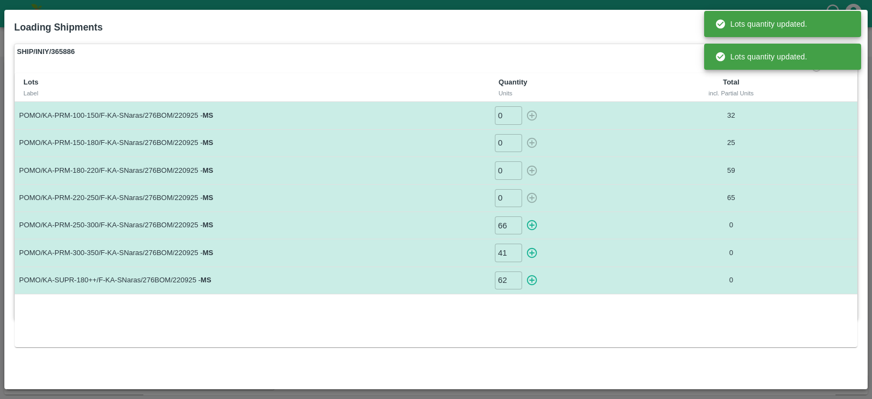
type input "0"
click at [531, 249] on icon "button" at bounding box center [532, 253] width 12 height 12
type input "0"
click at [534, 279] on icon "button" at bounding box center [532, 280] width 12 height 12
type input "0"
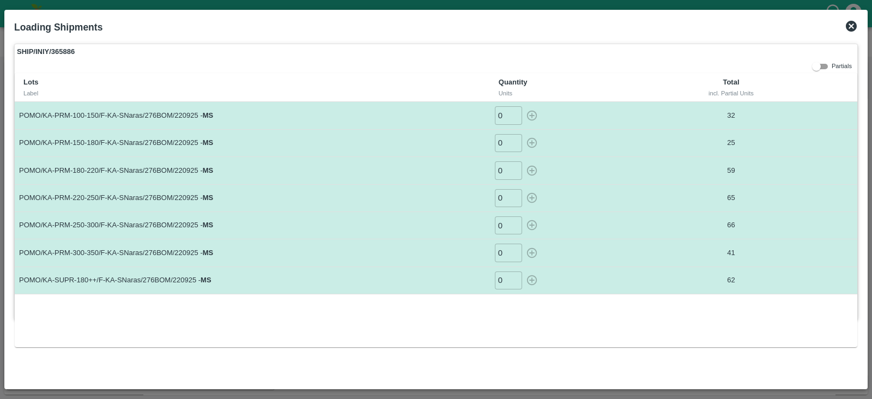
click at [850, 33] on div "Loading Shipments" at bounding box center [436, 27] width 852 height 24
click at [850, 30] on icon at bounding box center [850, 26] width 11 height 11
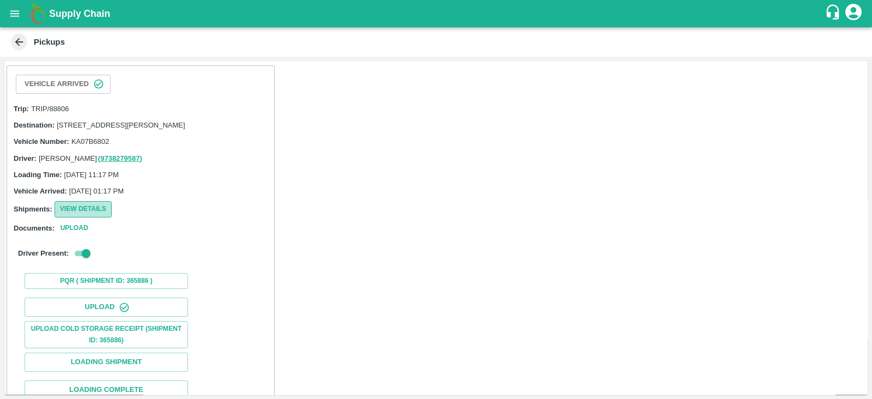
click at [99, 217] on button "View Details" at bounding box center [82, 209] width 57 height 16
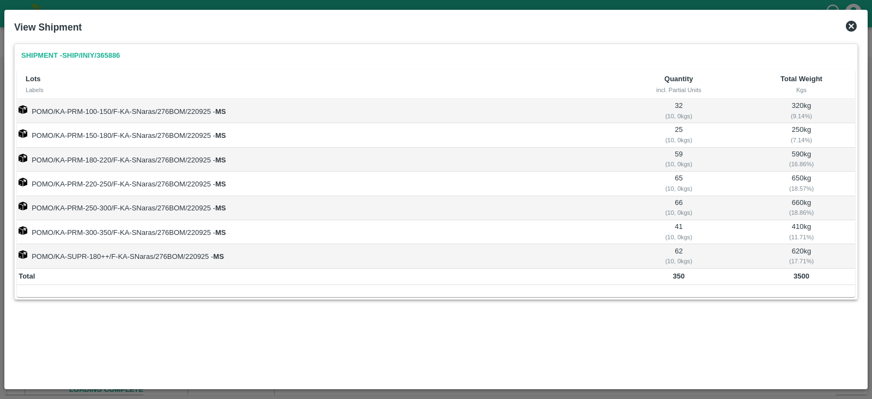
click at [848, 25] on icon at bounding box center [850, 26] width 11 height 11
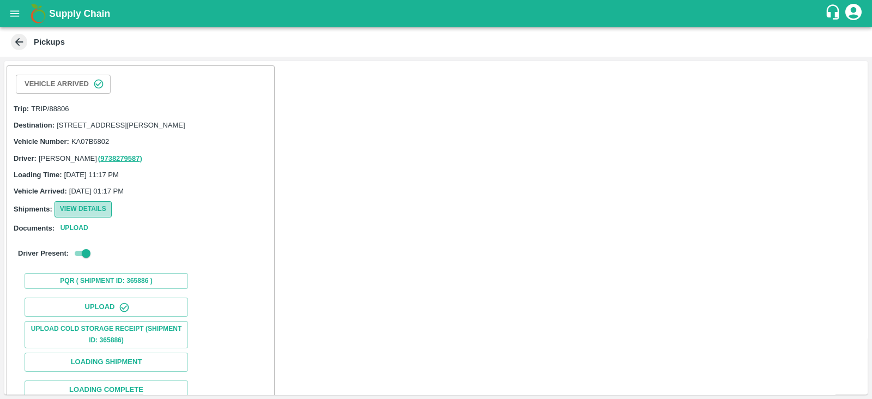
click at [101, 217] on button "View Details" at bounding box center [82, 209] width 57 height 16
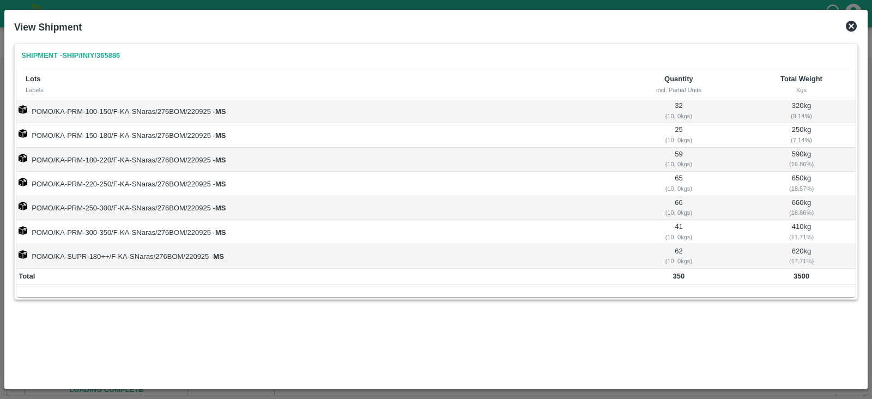
click at [850, 23] on icon at bounding box center [850, 26] width 11 height 11
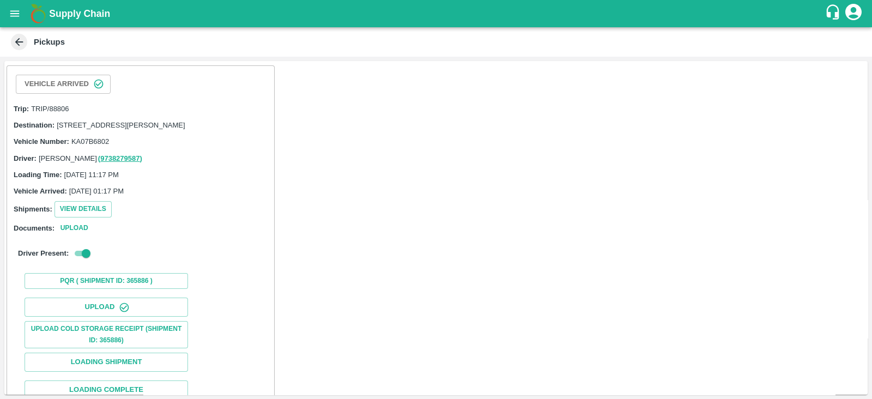
scroll to position [108, 0]
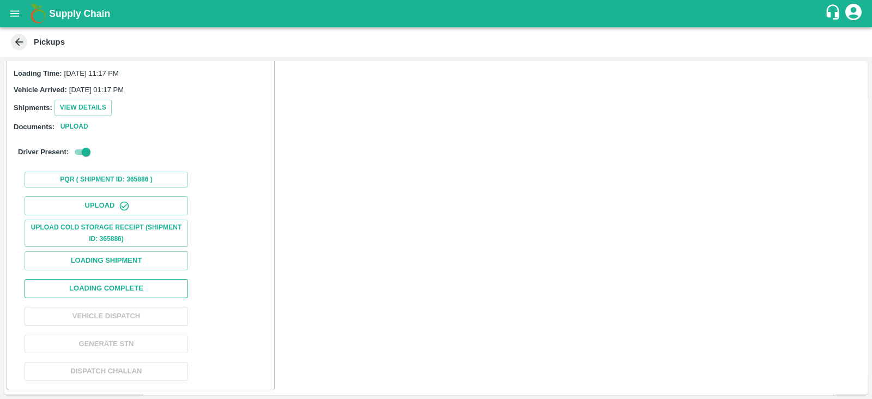
click at [100, 298] on button "Loading Complete" at bounding box center [106, 288] width 163 height 19
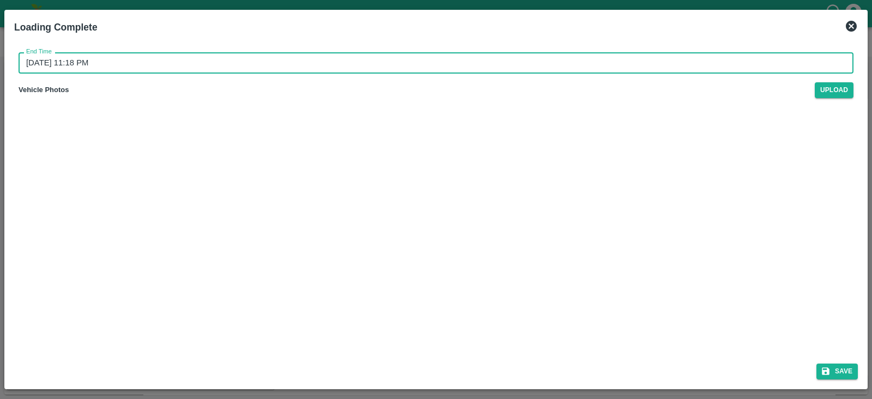
click at [69, 69] on input "[DATE] 11:18 PM" at bounding box center [432, 62] width 827 height 21
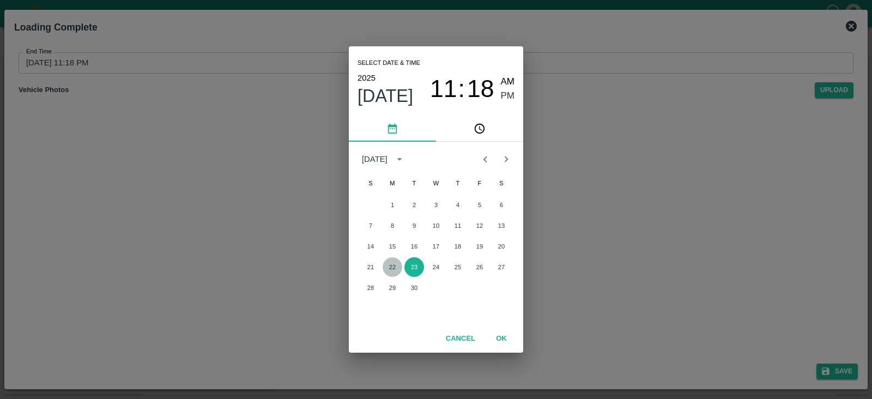
click at [394, 263] on button "22" at bounding box center [392, 267] width 20 height 20
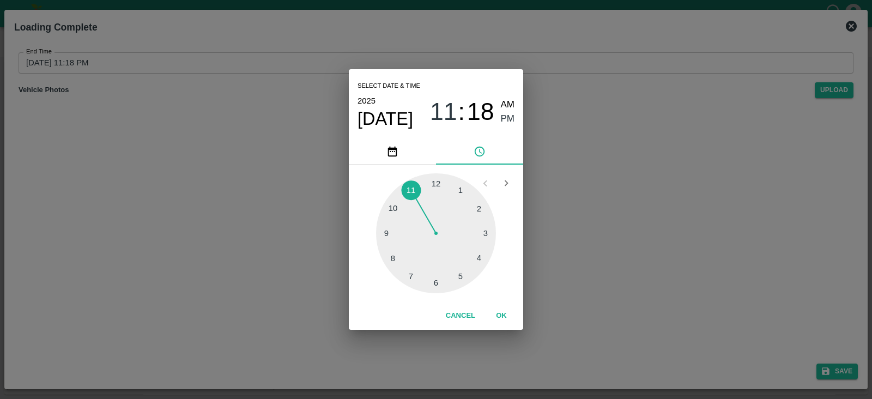
click at [460, 273] on div at bounding box center [436, 233] width 120 height 120
click at [510, 123] on span "PM" at bounding box center [508, 119] width 14 height 15
click at [504, 310] on button "OK" at bounding box center [501, 315] width 35 height 19
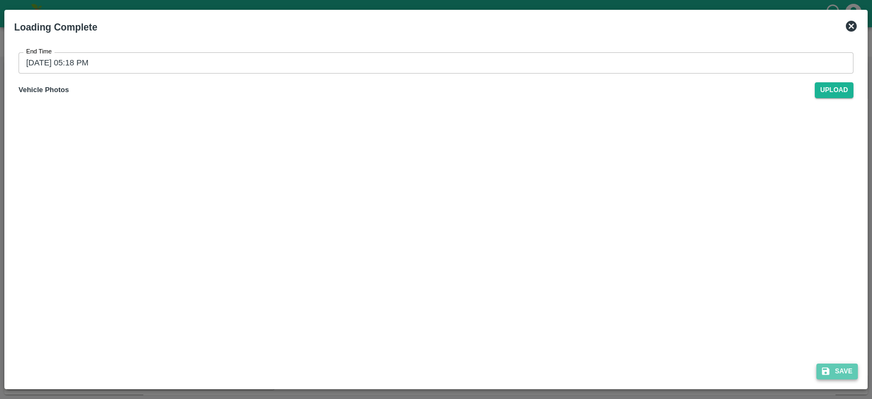
click at [837, 369] on button "Save" at bounding box center [836, 371] width 41 height 16
type input "[DATE] 11:18 PM"
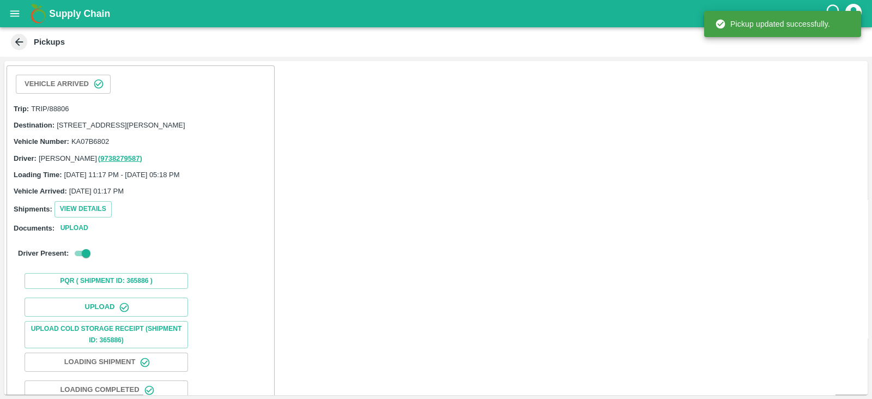
scroll to position [111, 0]
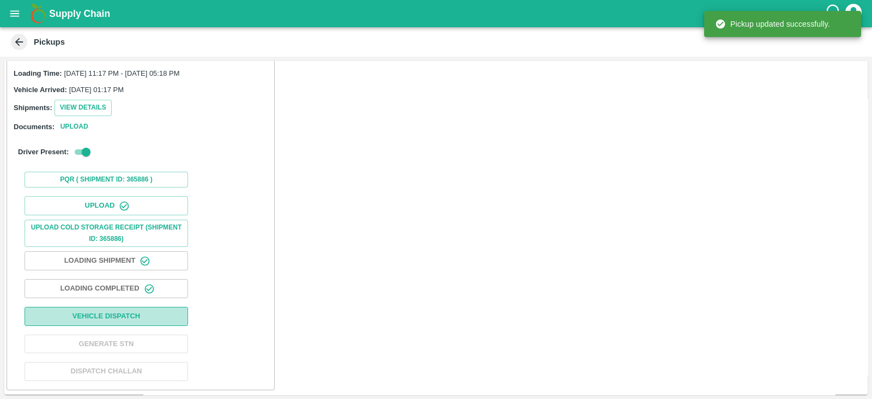
click at [161, 315] on button "Vehicle Dispatch" at bounding box center [106, 316] width 163 height 19
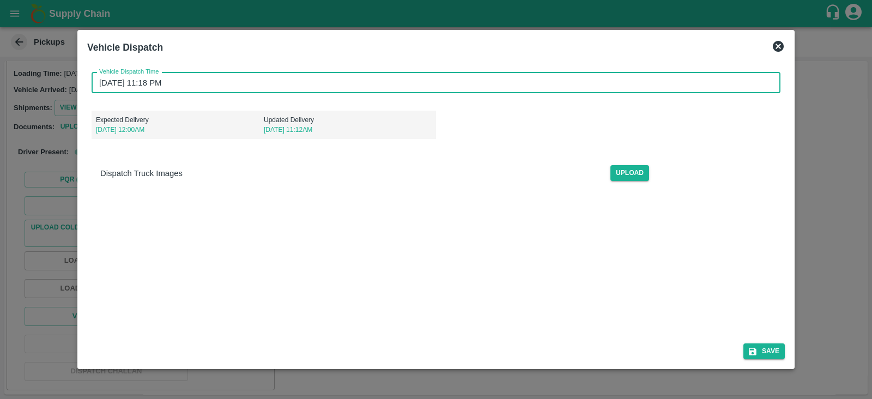
click at [131, 84] on input "[DATE] 11:18 PM" at bounding box center [432, 82] width 681 height 21
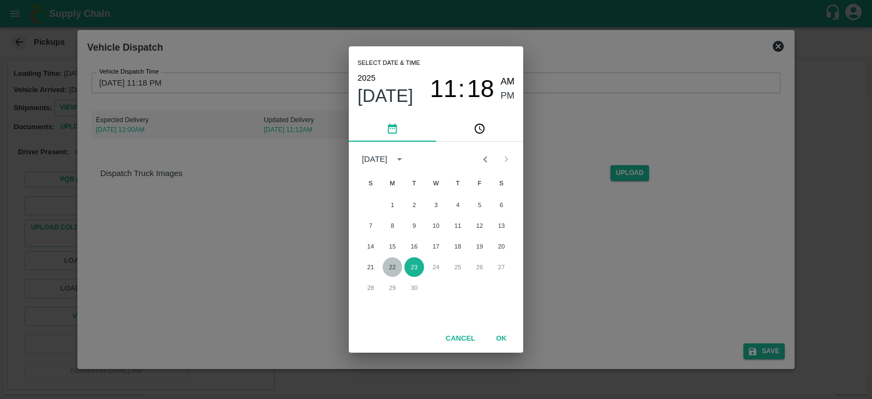
click at [395, 268] on button "22" at bounding box center [392, 267] width 20 height 20
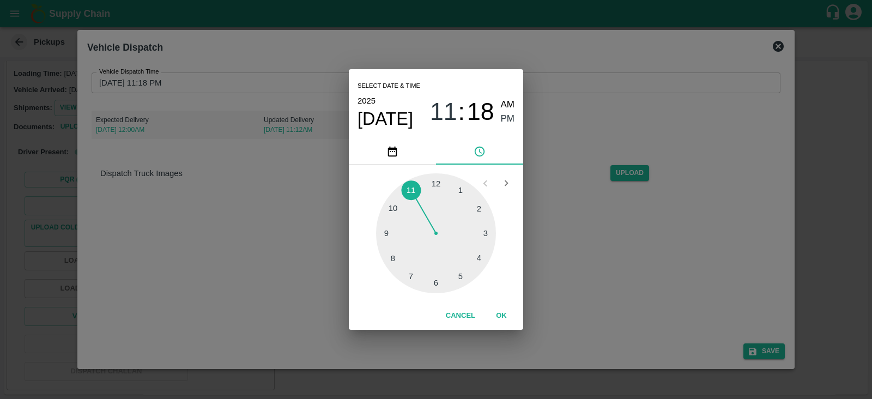
click at [458, 281] on div at bounding box center [436, 233] width 120 height 120
type input "[DATE] 05:18 PM"
click at [508, 121] on span "PM" at bounding box center [508, 119] width 14 height 15
click at [501, 316] on button "OK" at bounding box center [501, 315] width 35 height 19
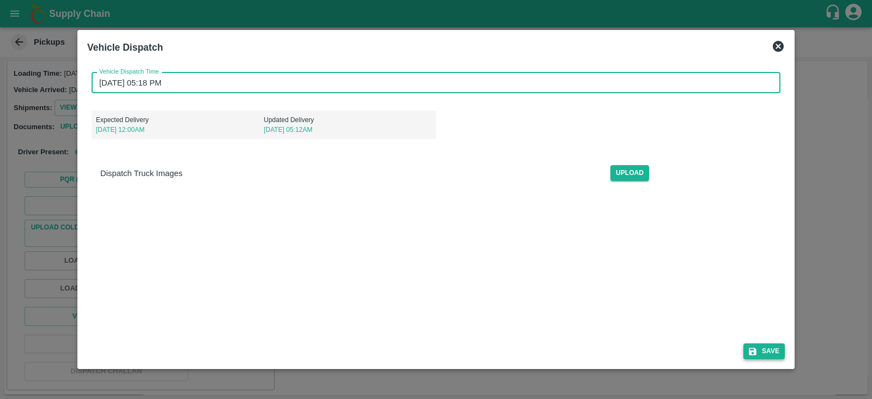
click at [770, 352] on button "Save" at bounding box center [763, 351] width 41 height 16
